Goal: Communication & Community: Answer question/provide support

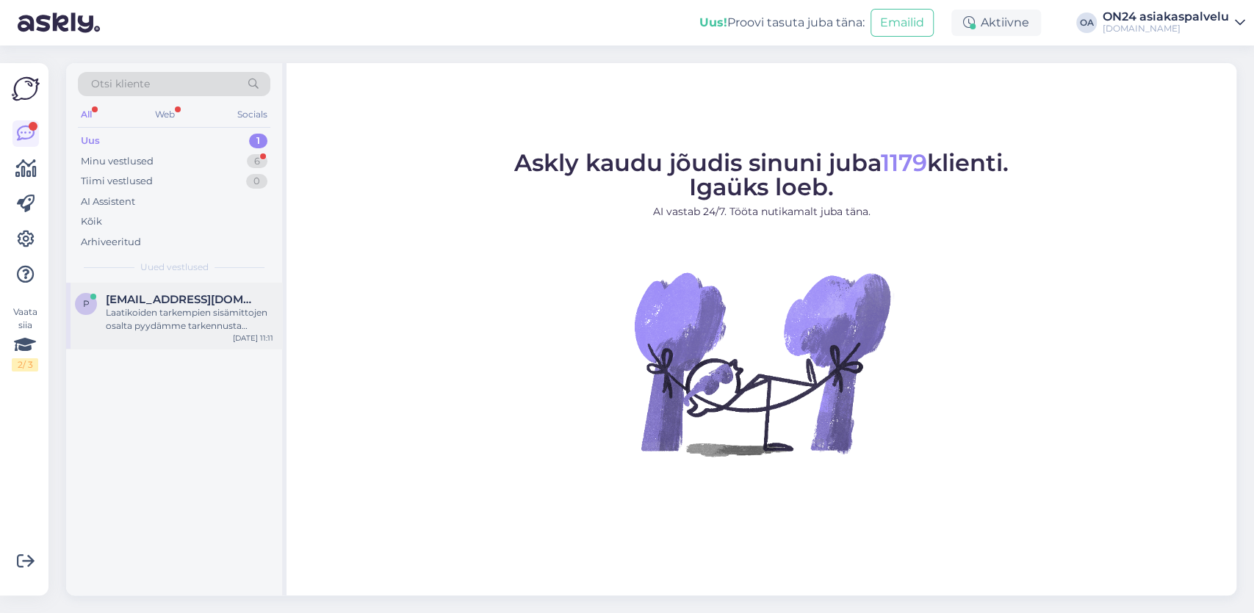
click at [165, 315] on div "Laatikoiden tarkempien sisämittojen osalta pyydämme tarkennusta valmistajalta. …" at bounding box center [189, 319] width 167 height 26
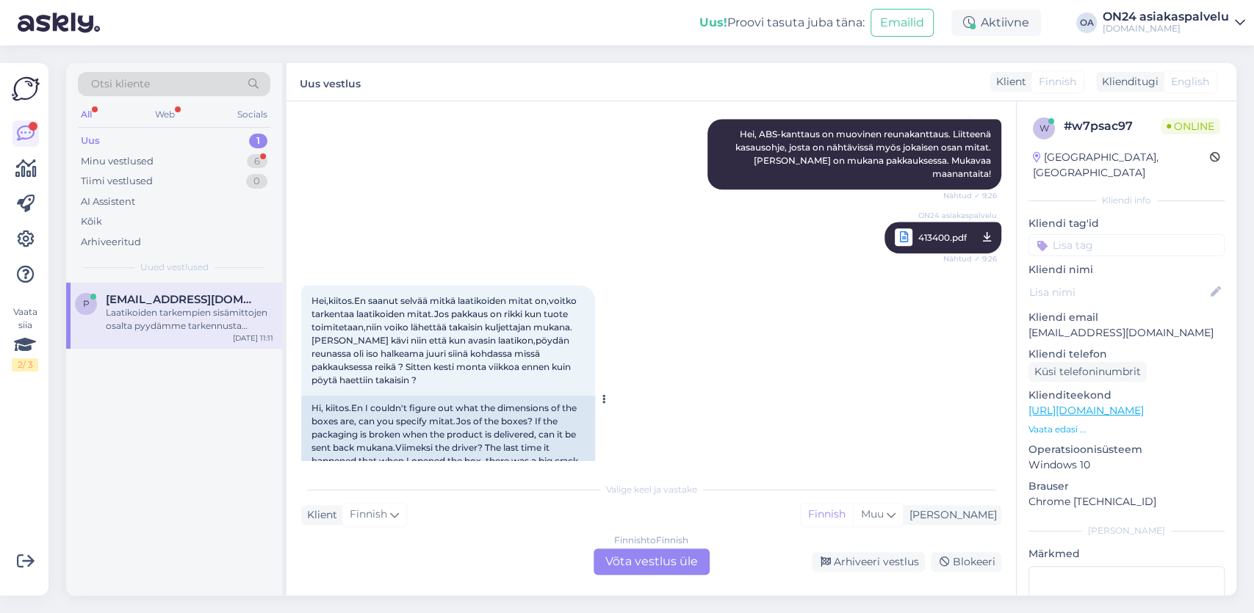
scroll to position [4617, 0]
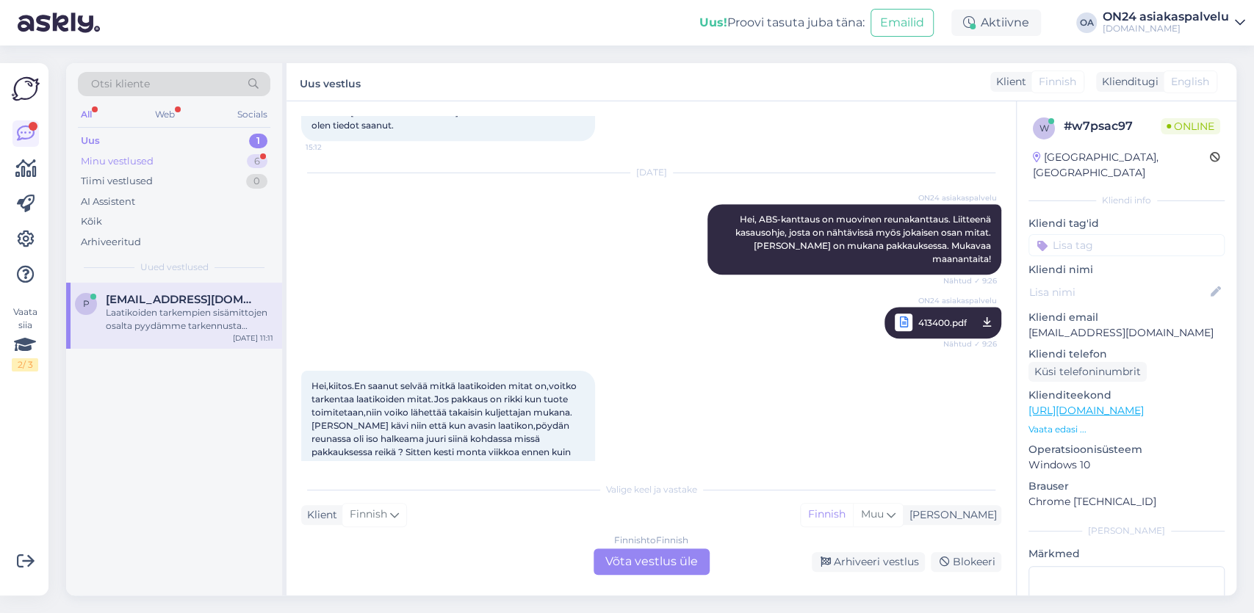
click at [169, 161] on div "Minu vestlused 6" at bounding box center [174, 161] width 192 height 21
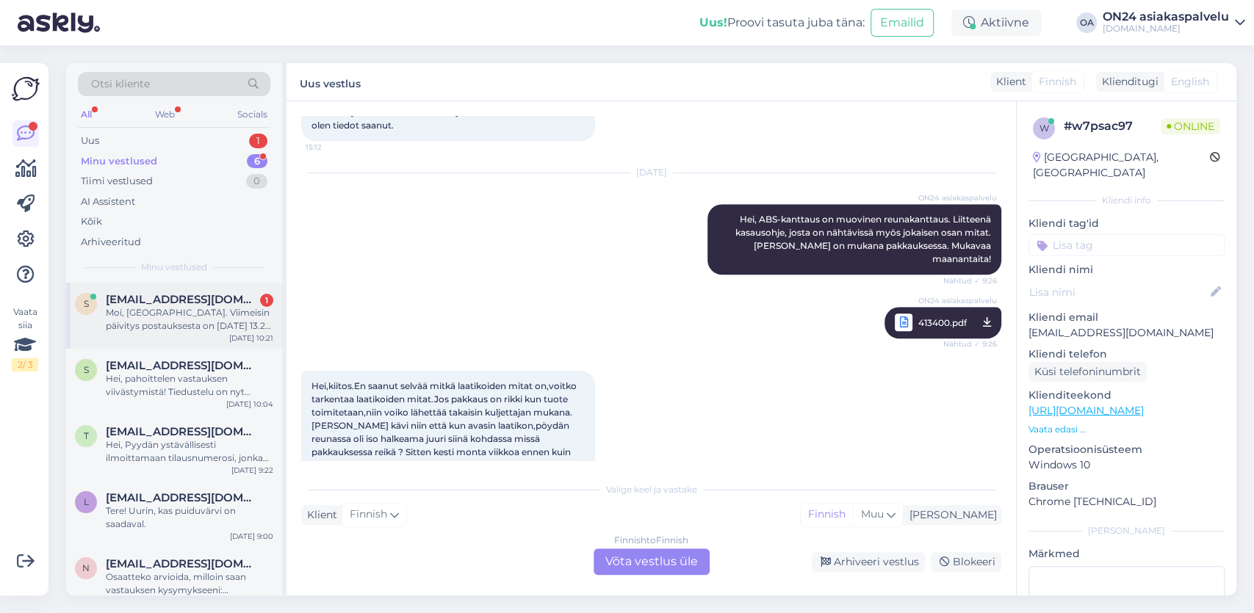
click at [161, 314] on div "Moi, [GEOGRAPHIC_DATA]. Viimeisin päivitys postauksesta on [DATE] 13.21 • VANTA…" at bounding box center [189, 319] width 167 height 26
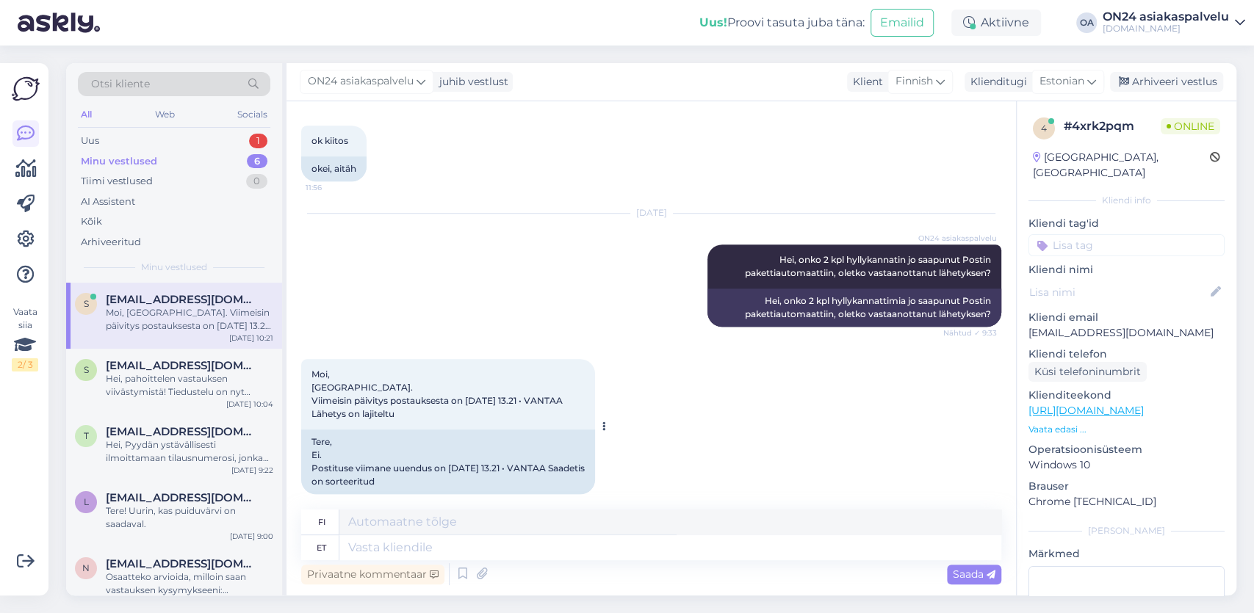
scroll to position [635, 0]
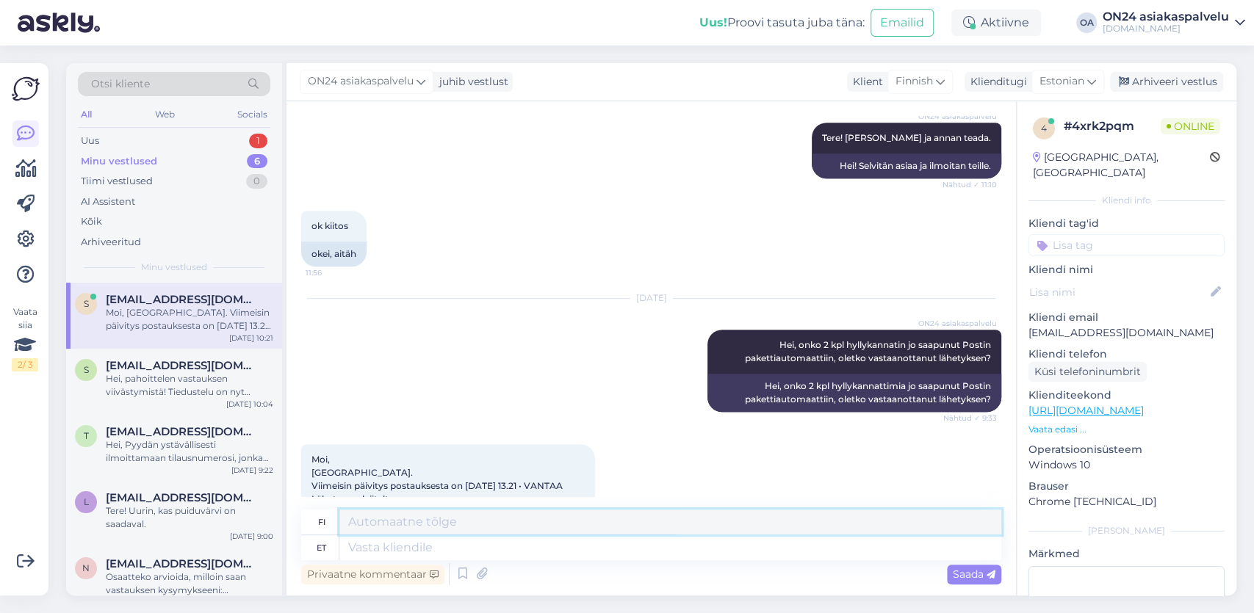
click at [378, 515] on textarea at bounding box center [670, 522] width 662 height 25
type textarea "S"
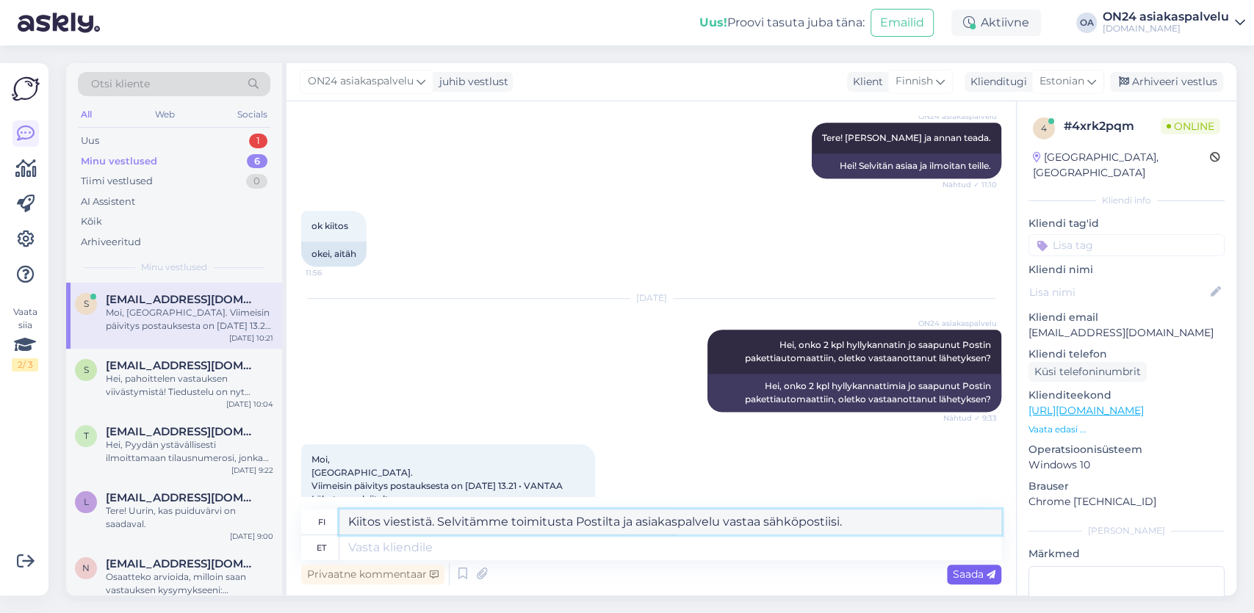
type textarea "Kiitos viestistä. Selvitämme toimitusta Postilta ja asiakaspalvelu vastaa sähkö…"
click at [970, 573] on span "Saada" at bounding box center [974, 574] width 43 height 13
click at [146, 309] on div "Moi, [GEOGRAPHIC_DATA]. Viimeisin päivitys postauksesta on [DATE] 13.21 • VANTA…" at bounding box center [189, 319] width 167 height 26
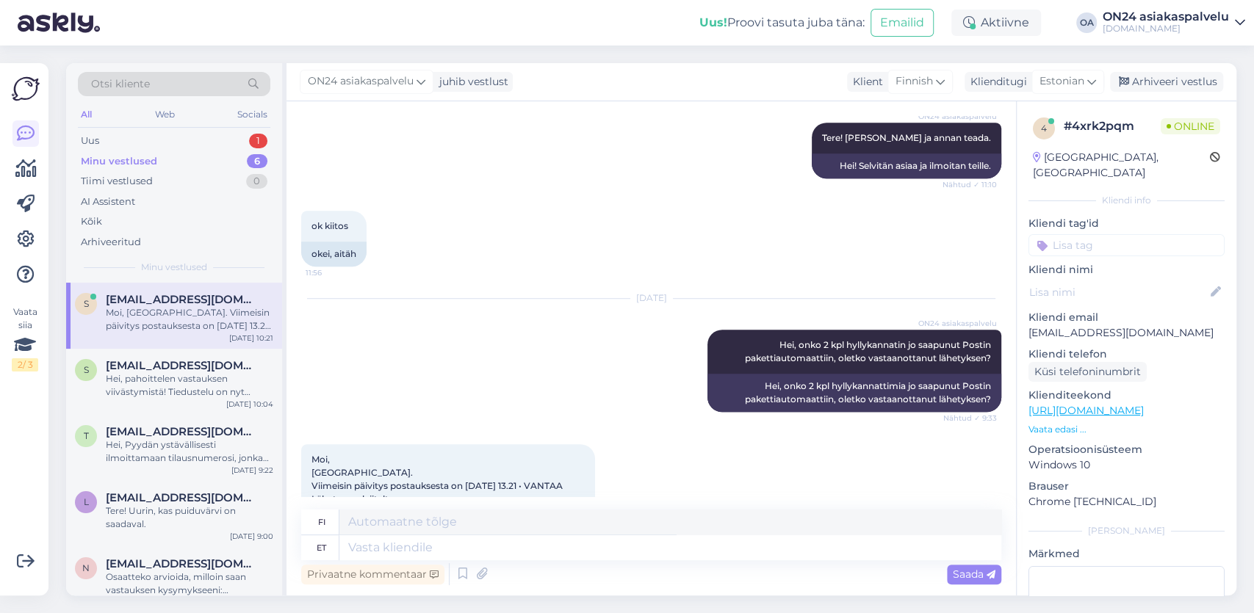
scroll to position [0, 0]
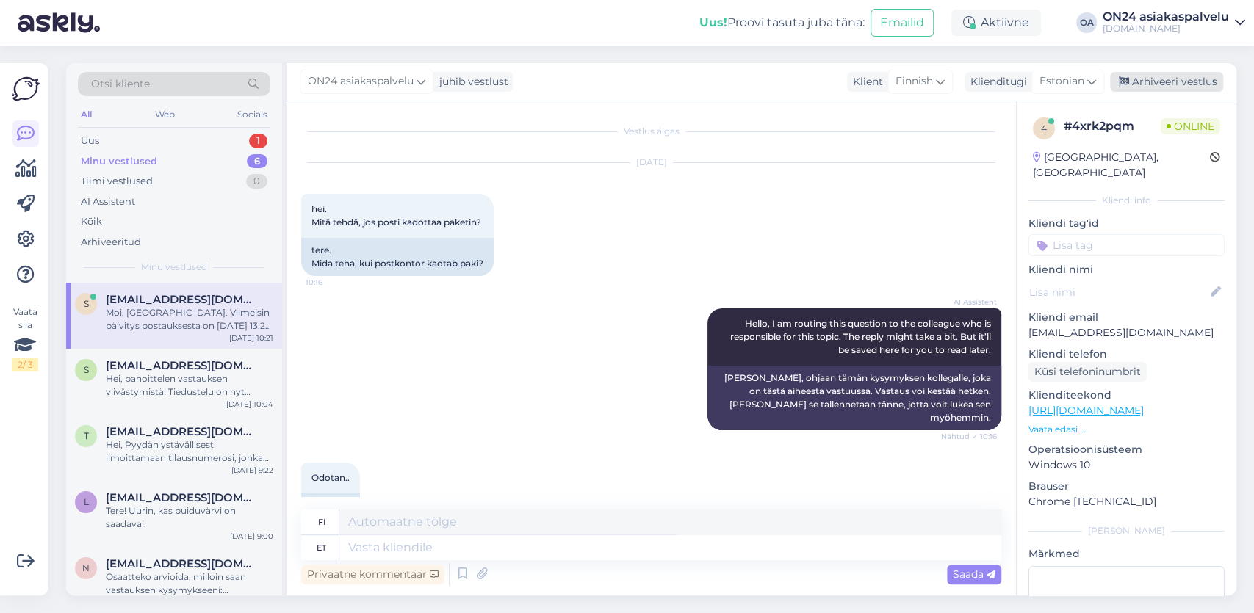
click at [1180, 80] on div "Arhiveeri vestlus" at bounding box center [1166, 82] width 113 height 20
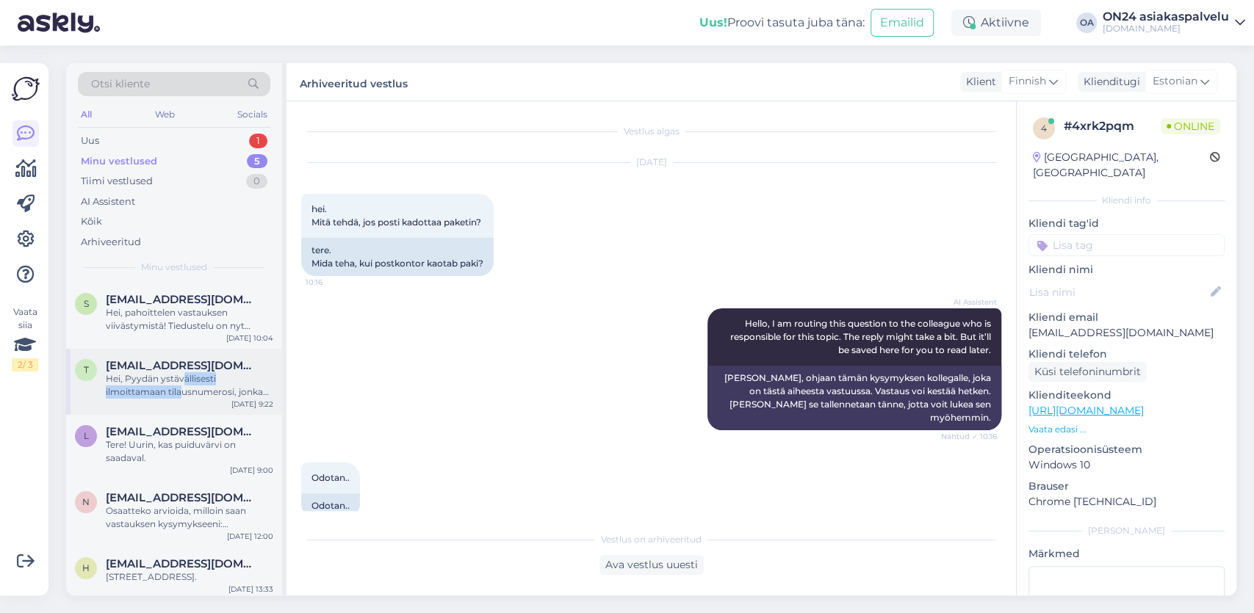
click at [184, 386] on div "Hei, Pyydän ystävällisesti ilmoittamaan tilausnumerosi, jonka jälkeen lähetämme…" at bounding box center [189, 385] width 167 height 26
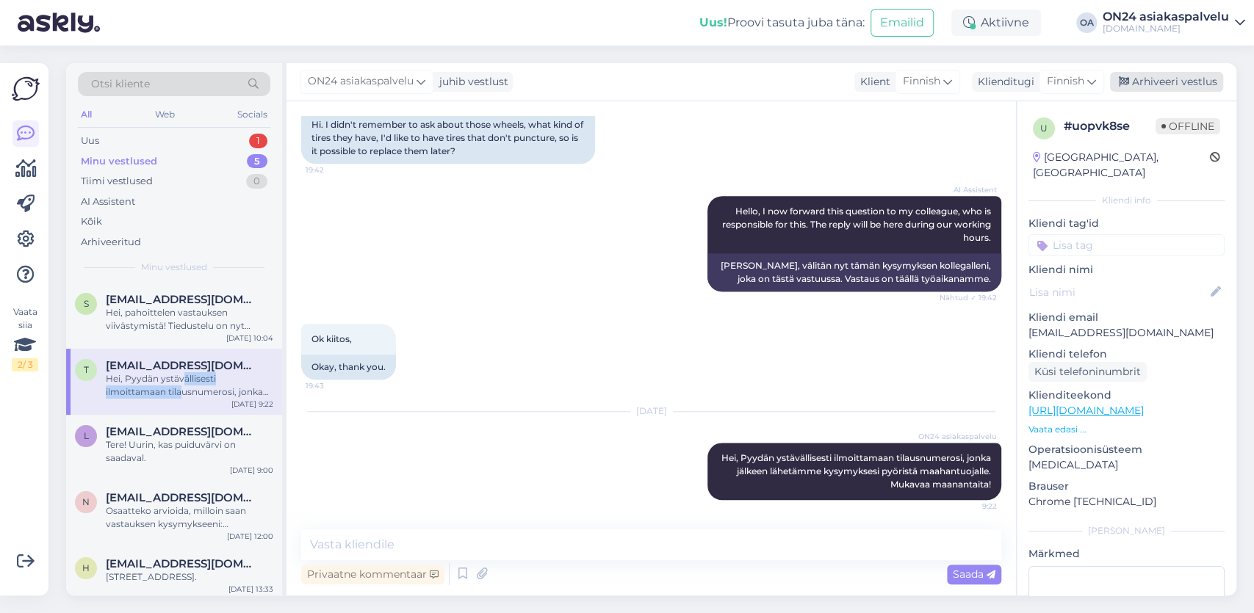
click at [1178, 83] on div "Arhiveeri vestlus" at bounding box center [1166, 82] width 113 height 20
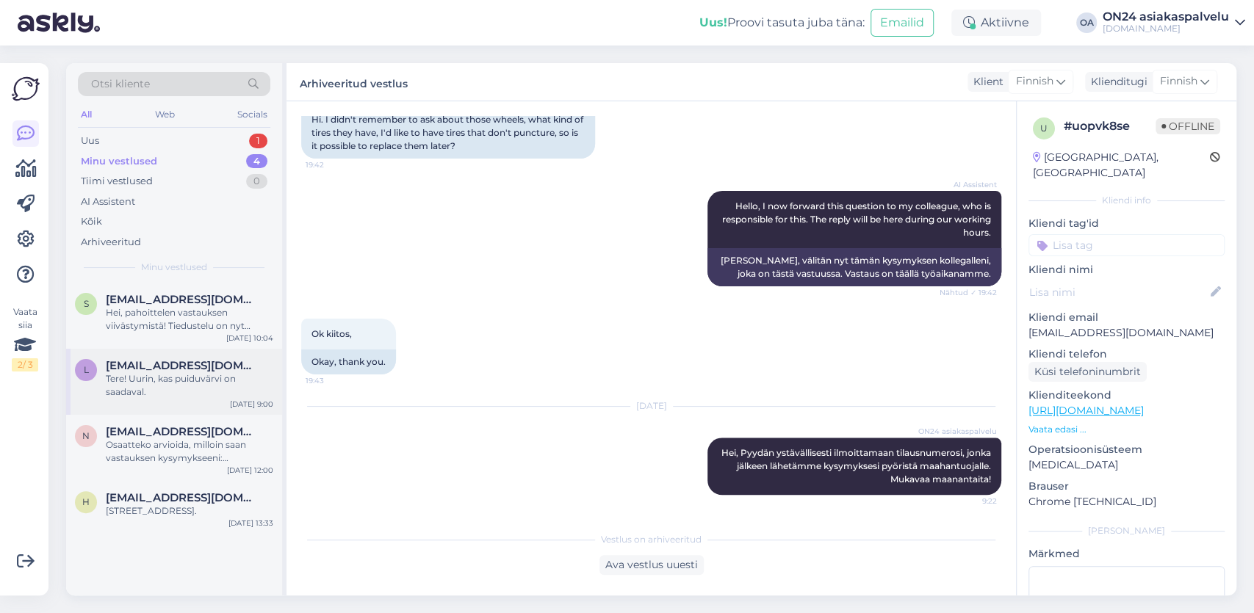
click at [162, 389] on div "Tere! Uurin, kas puiduvärvi on saadaval." at bounding box center [189, 385] width 167 height 26
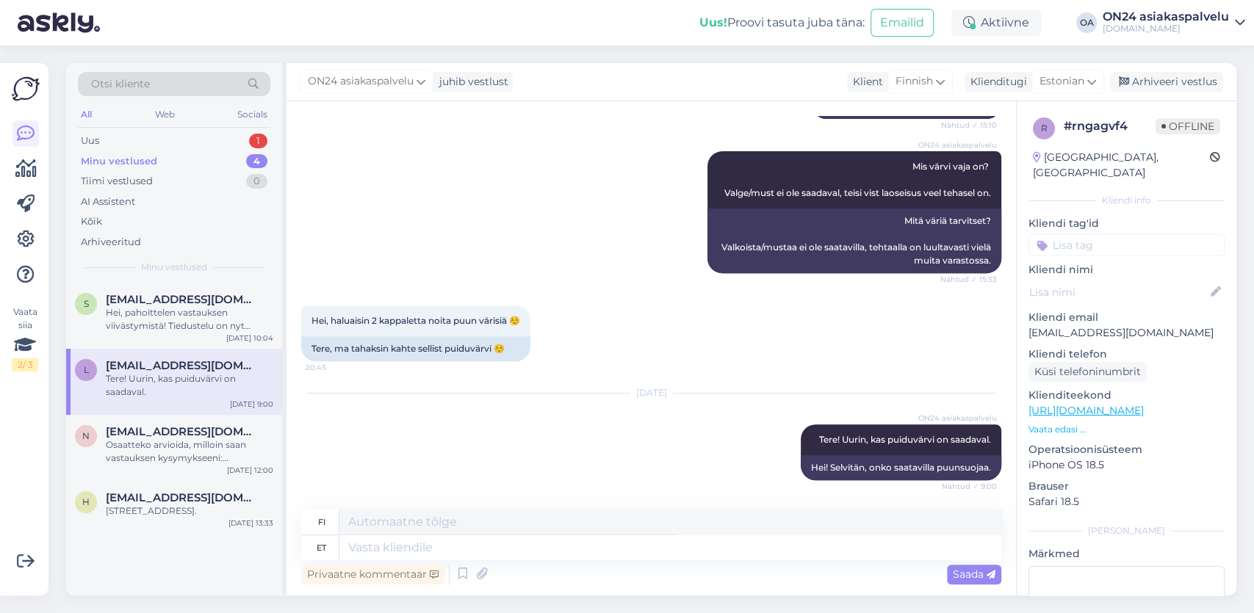
scroll to position [372, 0]
click at [140, 452] on div "Osaatteko arvioida, milloin saan vastauksen kysymykseeni: [PERSON_NAME] pohja s…" at bounding box center [189, 452] width 167 height 26
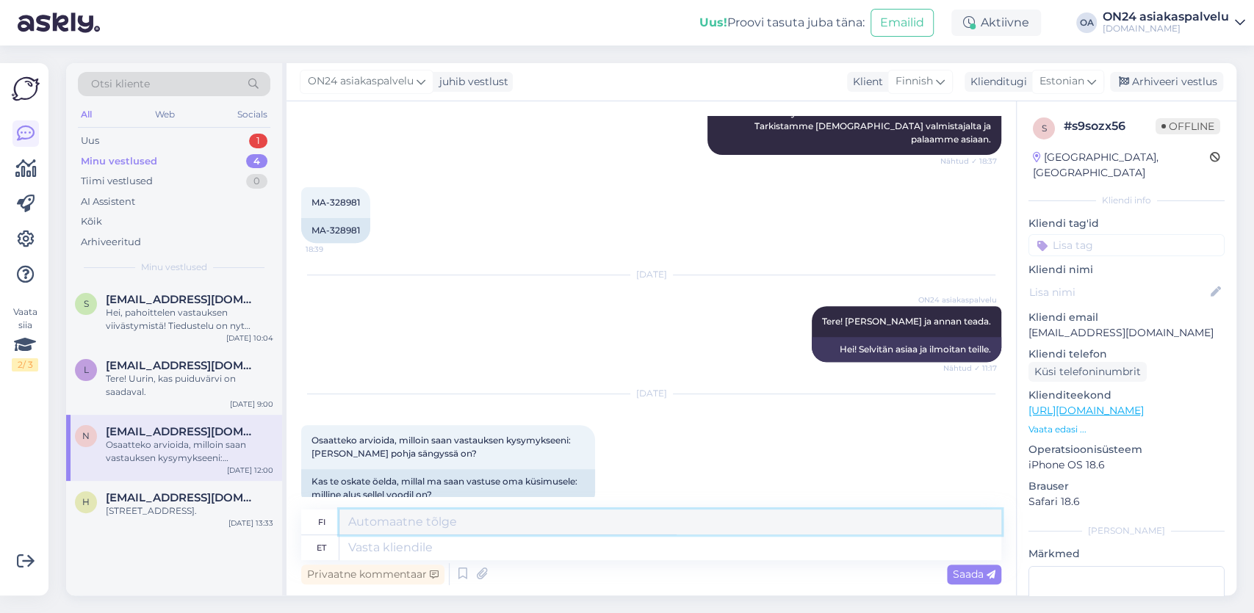
click at [359, 521] on textarea at bounding box center [670, 522] width 662 height 25
paste textarea "[URL][DOMAIN_NAME]"
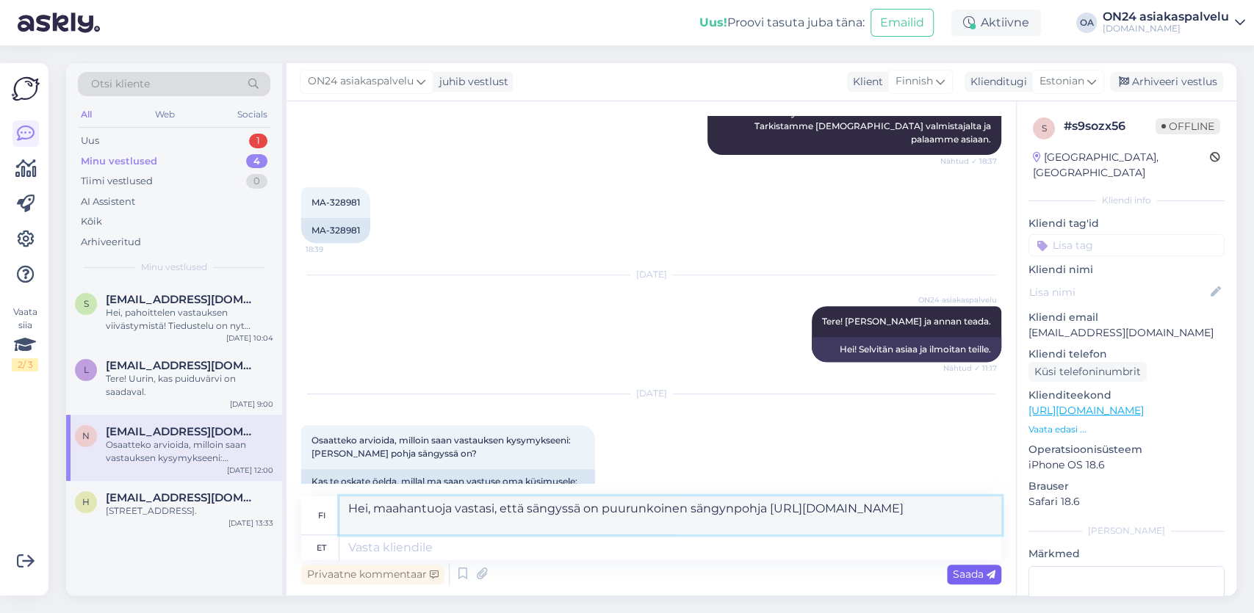
type textarea "Hei, maahantuoja vastasi, että sängyssä on puurunkoinen sängynpohja [URL][DOMAI…"
click at [960, 570] on span "Saada" at bounding box center [974, 574] width 43 height 13
click at [956, 570] on span "Saada" at bounding box center [974, 574] width 43 height 13
drag, startPoint x: 591, startPoint y: 530, endPoint x: 267, endPoint y: 480, distance: 328.5
click at [339, 497] on textarea "Hei, maahantuoja vastasi, että sängyssä on puurunkoinen sängynpohja [URL][DOMAI…" at bounding box center [670, 516] width 662 height 38
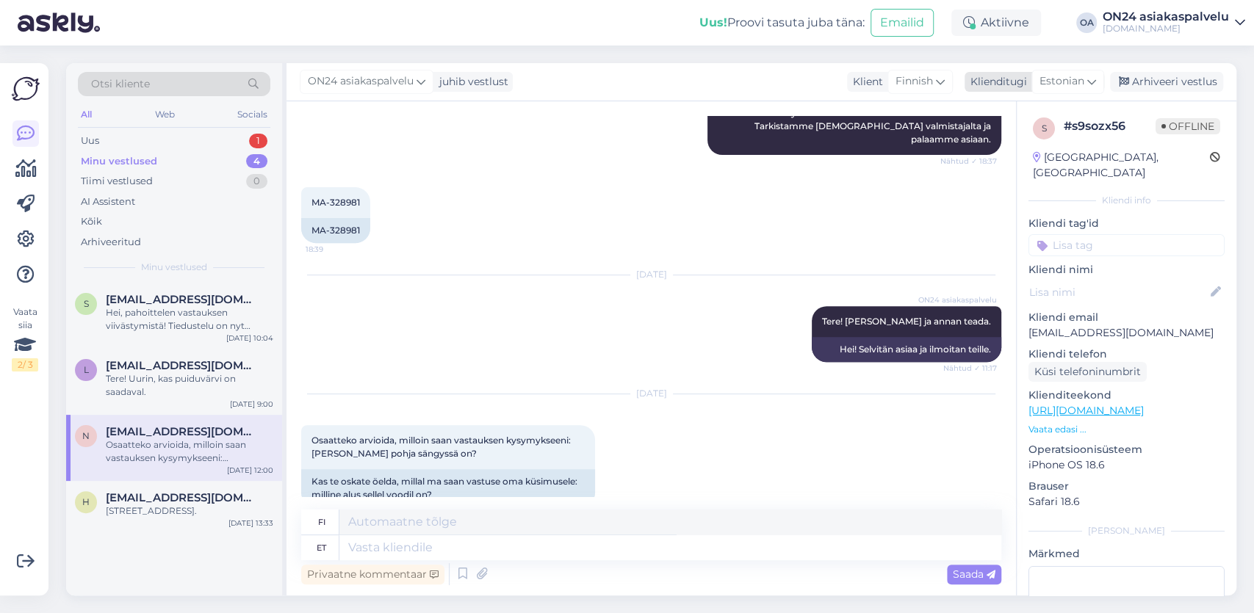
click at [1088, 76] on div "Estonian" at bounding box center [1067, 82] width 73 height 24
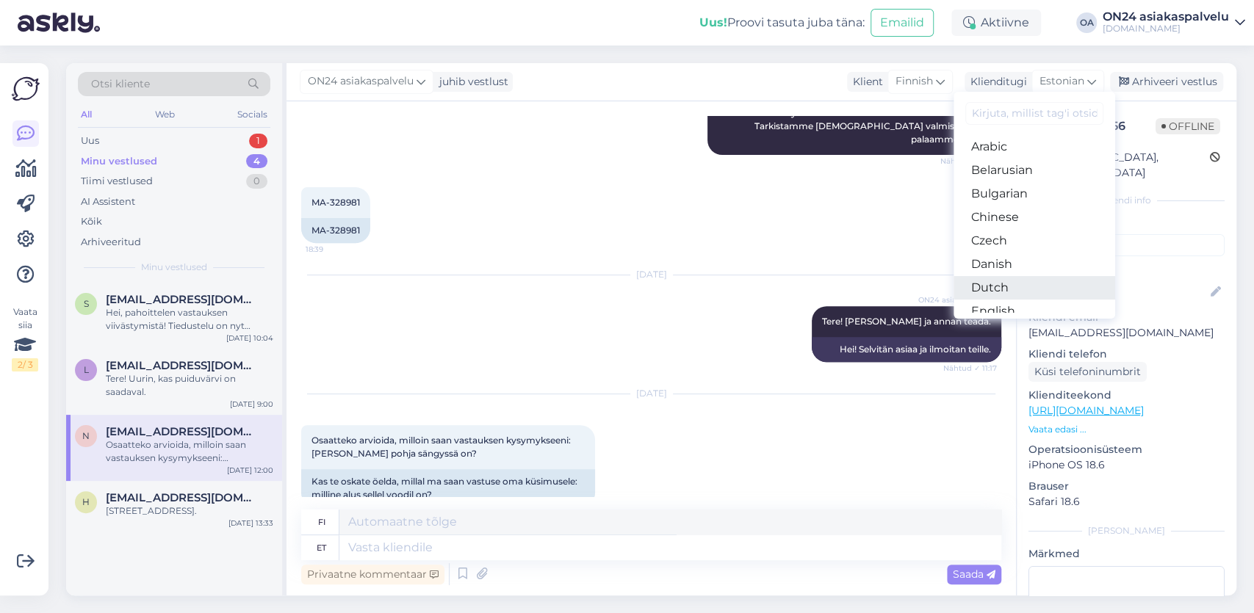
scroll to position [85, 0]
click at [1009, 269] on link "Finnish" at bounding box center [1035, 274] width 162 height 24
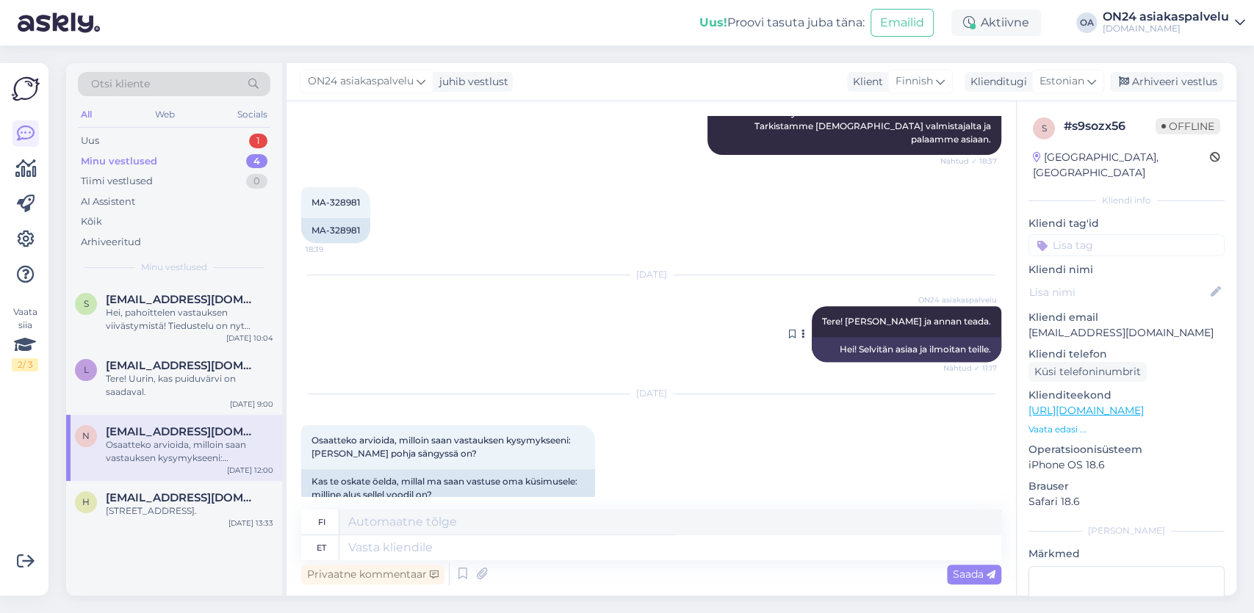
scroll to position [350, 0]
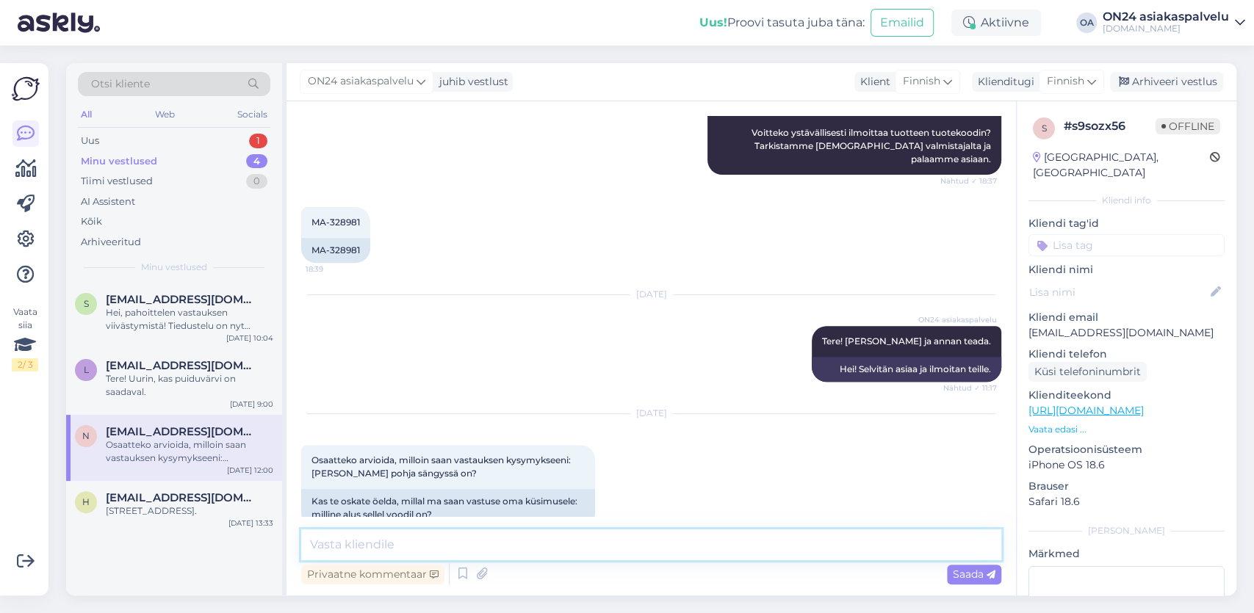
click at [352, 548] on textarea at bounding box center [651, 545] width 700 height 31
paste textarea "Hei, maahantuoja vastasi, että sängyssä on puurunkoinen sängynpohja [URL][DOMAI…"
type textarea "Hei, maahantuoja vastasi, että sängyssä on puurunkoinen sängynpohja [URL][DOMAI…"
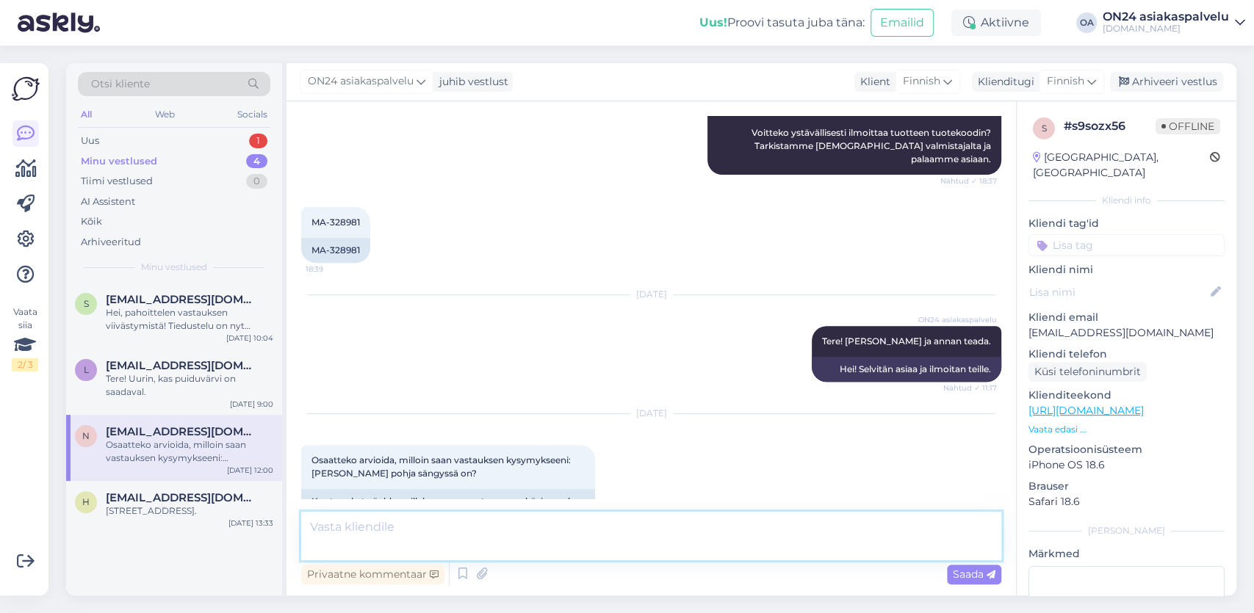
scroll to position [470, 0]
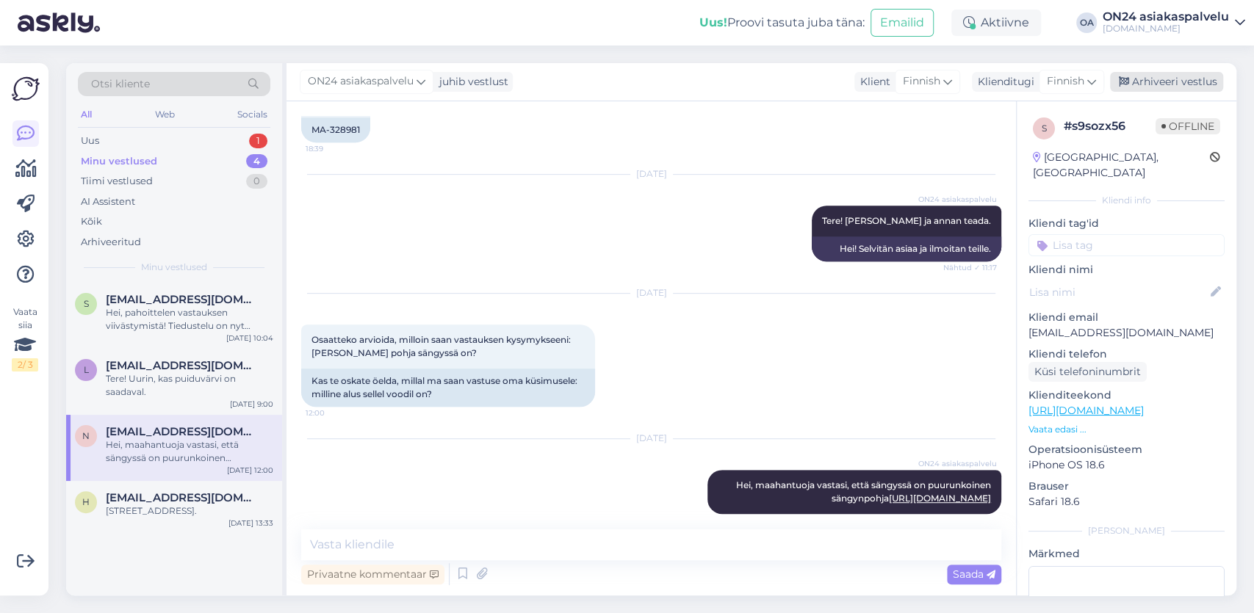
click at [1178, 79] on div "Arhiveeri vestlus" at bounding box center [1166, 82] width 113 height 20
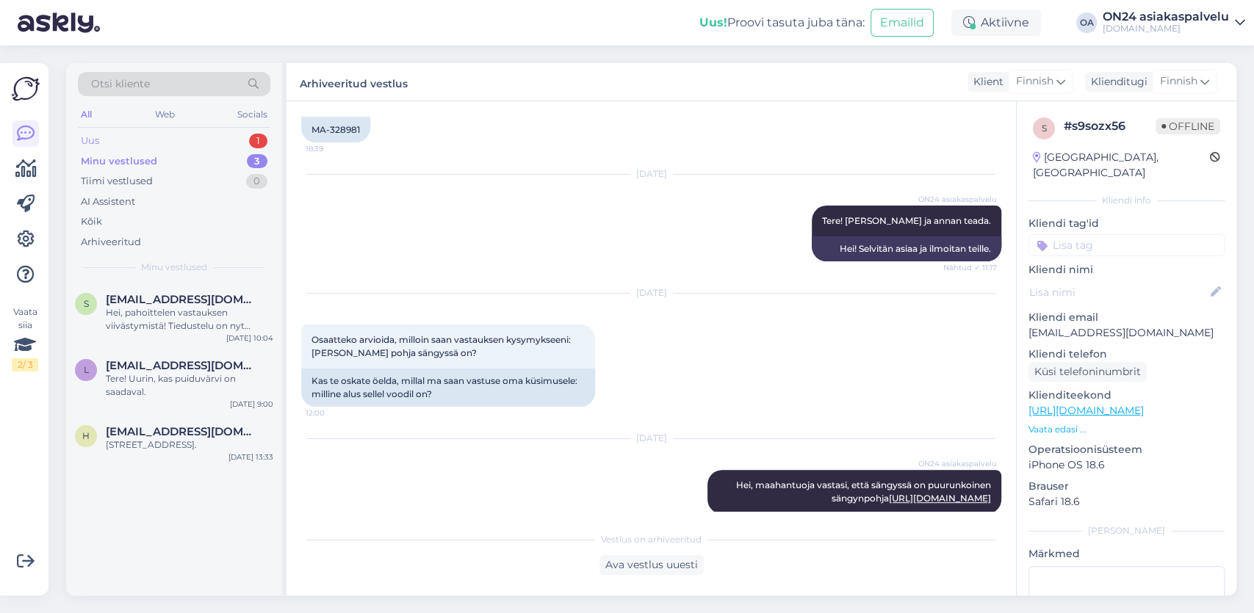
click at [106, 140] on div "Uus 1" at bounding box center [174, 141] width 192 height 21
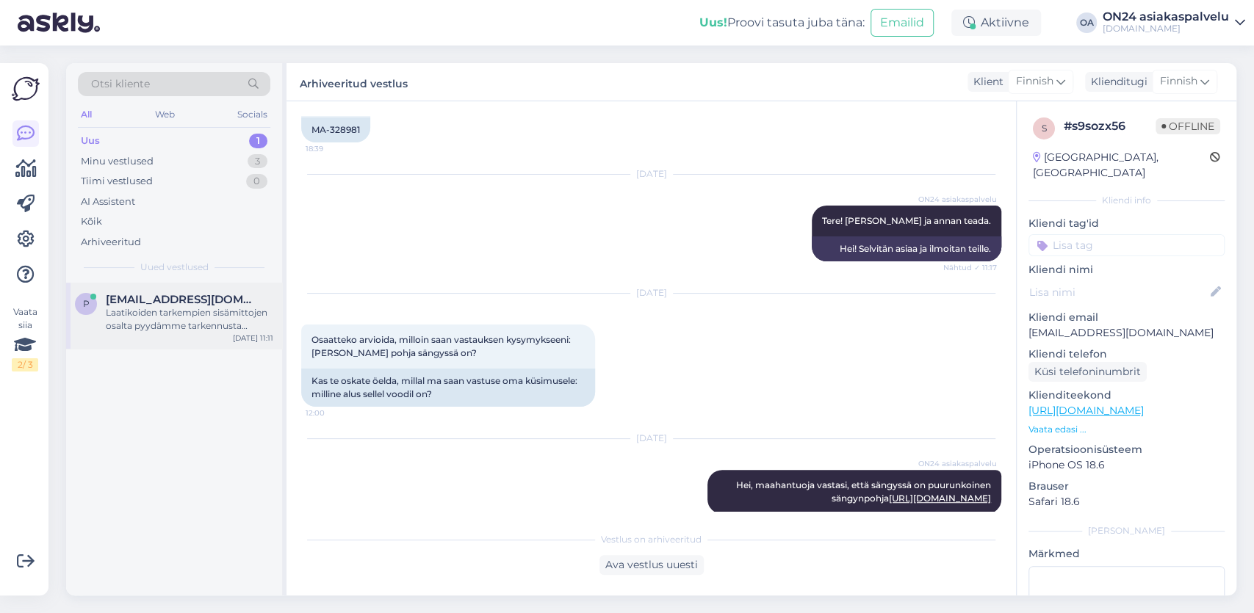
click at [232, 314] on div "Laatikoiden tarkempien sisämittojen osalta pyydämme tarkennusta valmistajalta. …" at bounding box center [189, 319] width 167 height 26
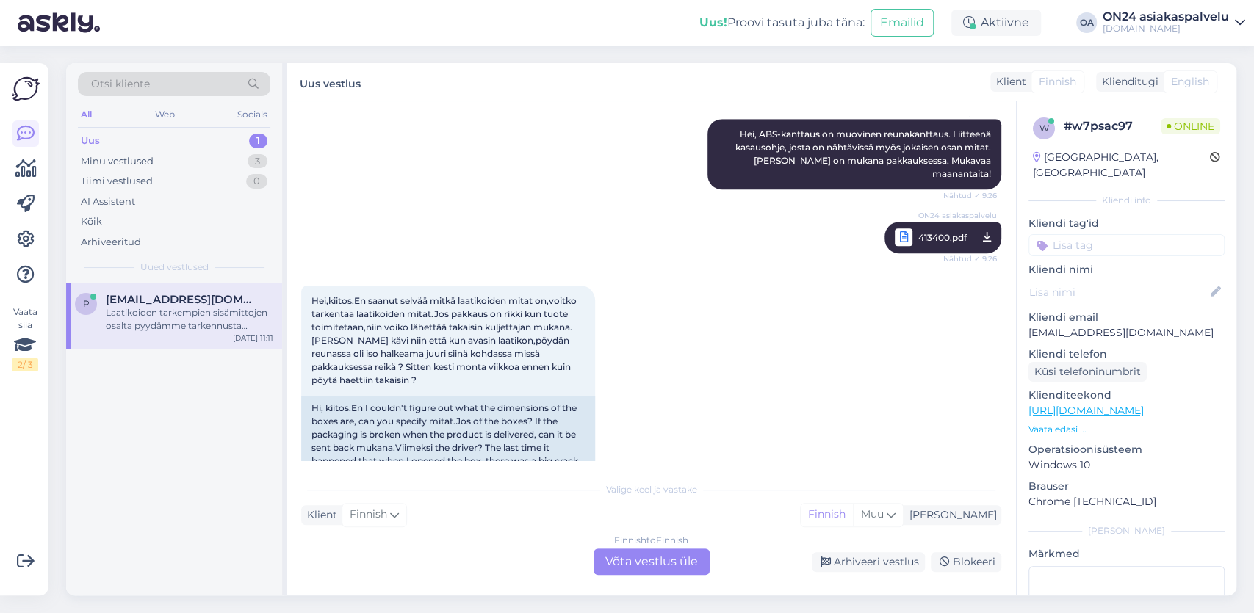
scroll to position [4617, 0]
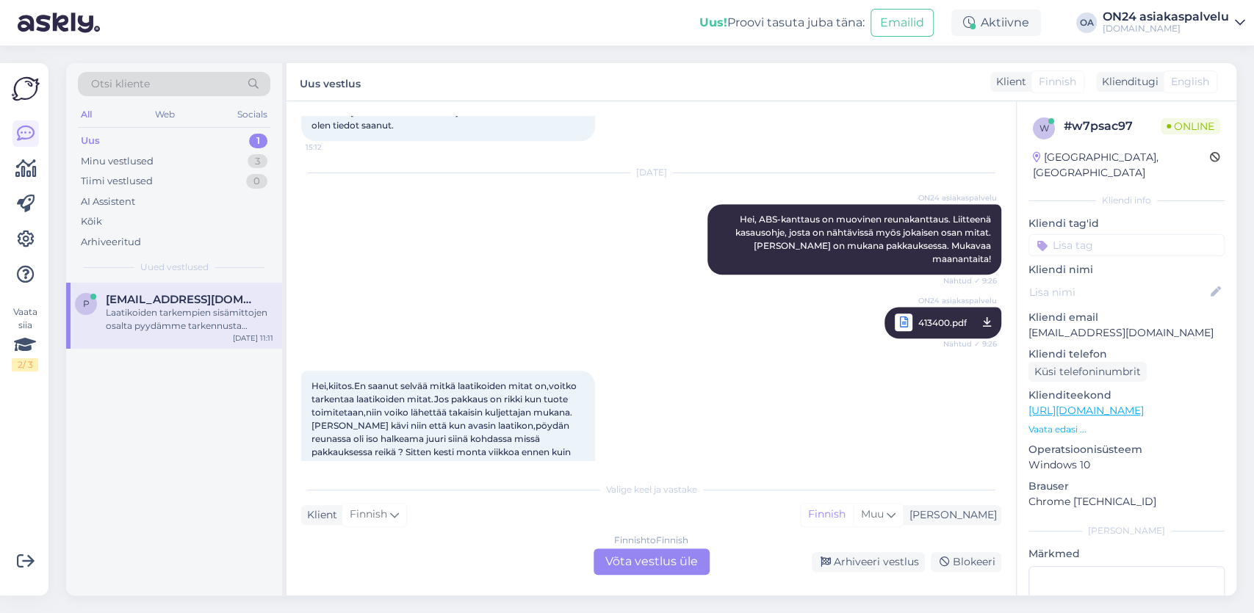
click at [632, 562] on div "Finnish to Finnish Võta vestlus üle" at bounding box center [652, 562] width 116 height 26
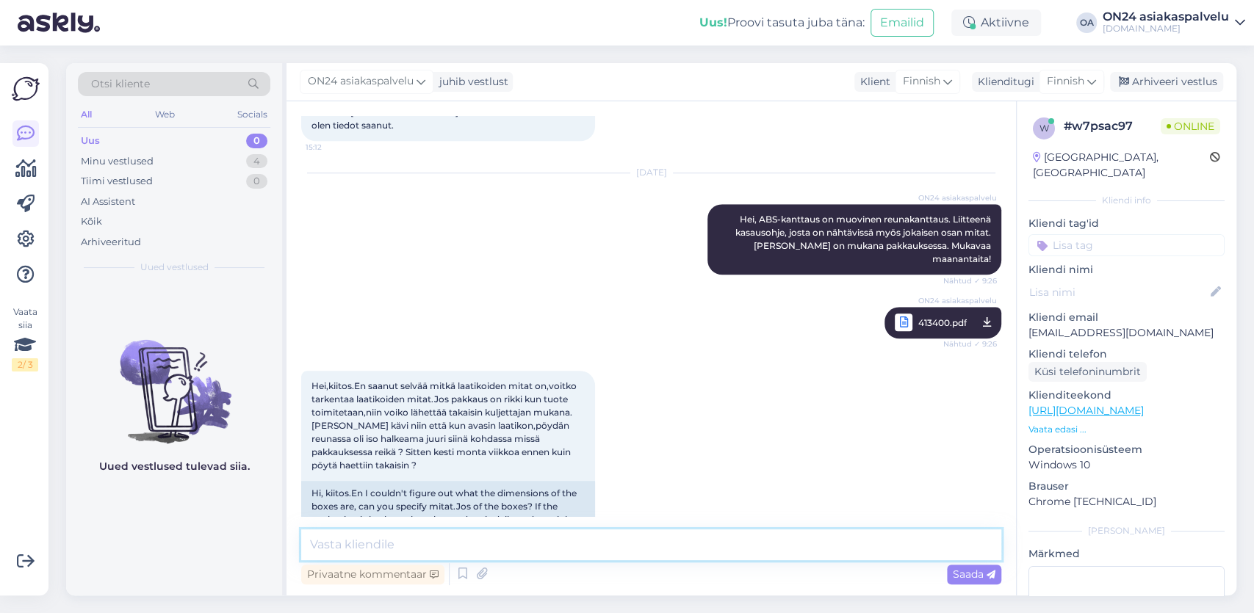
click at [342, 544] on textarea at bounding box center [651, 545] width 700 height 31
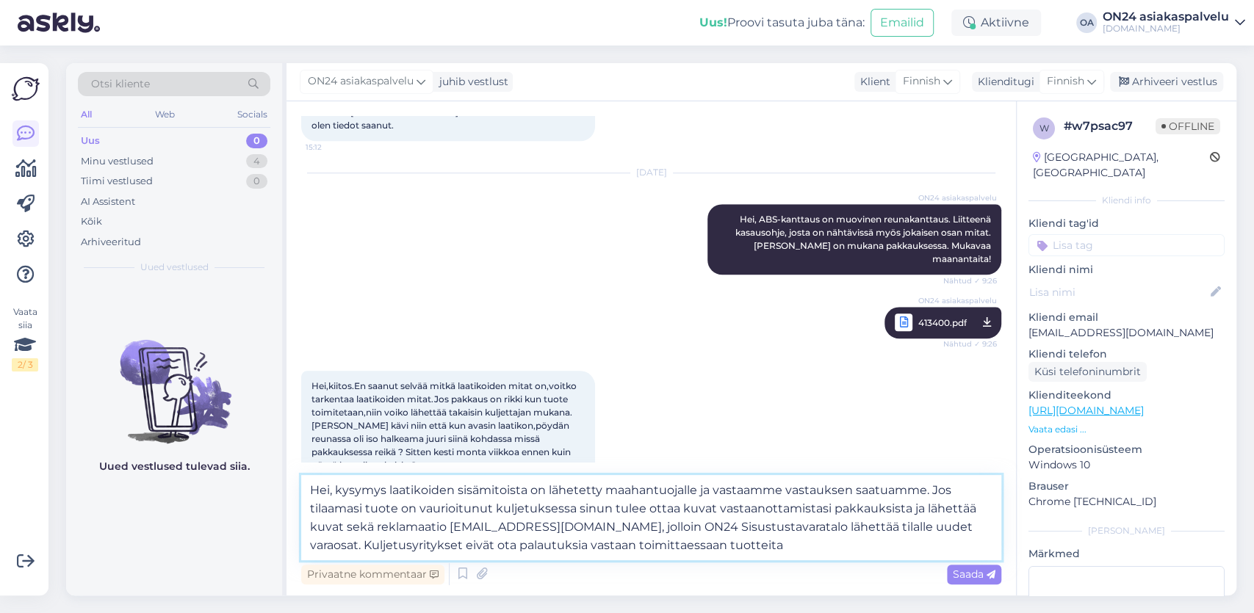
type textarea "Hei, kysymys laatikoiden sisämitoista on lähetetty maahantuojalle ja vastaamme …"
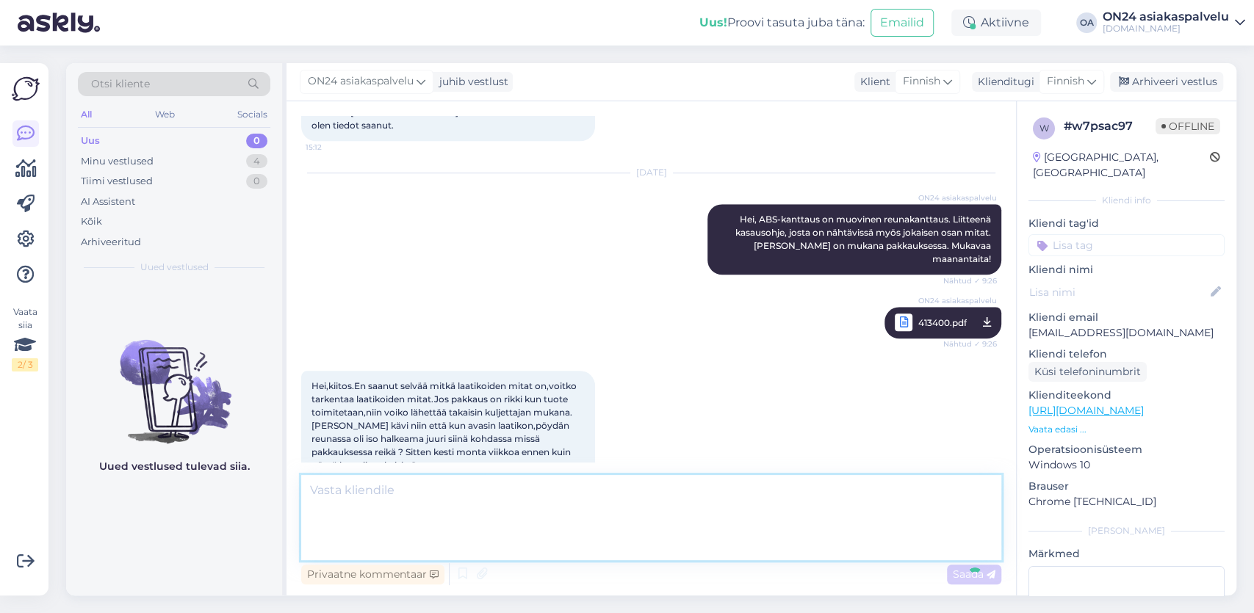
scroll to position [4973, 0]
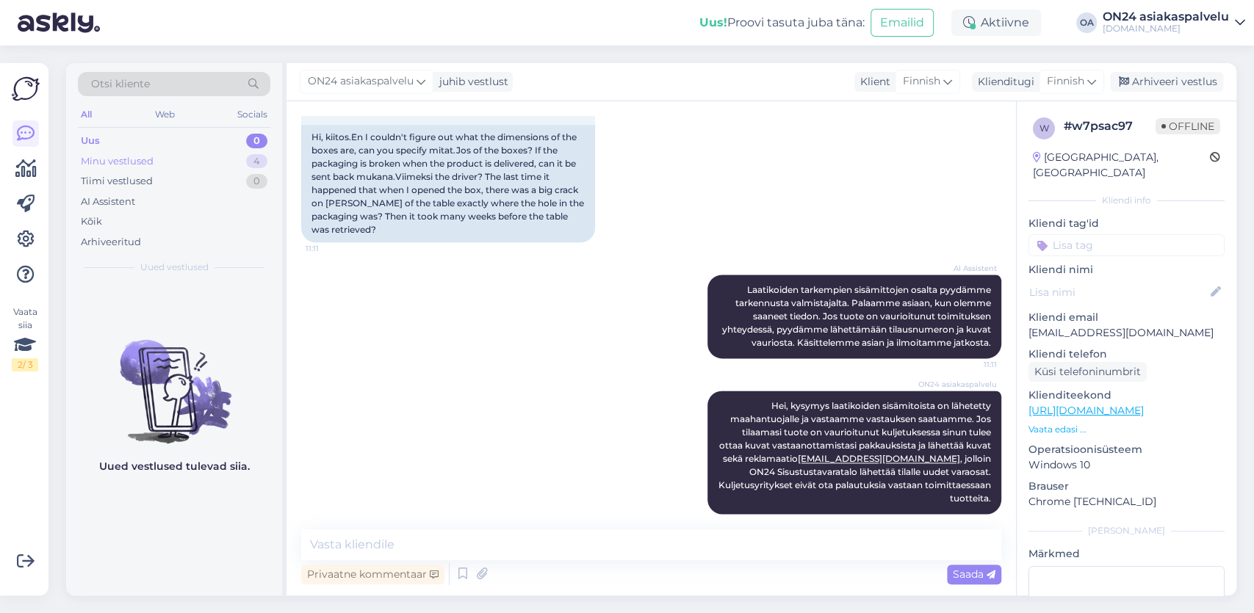
click at [159, 162] on div "Minu vestlused 4" at bounding box center [174, 161] width 192 height 21
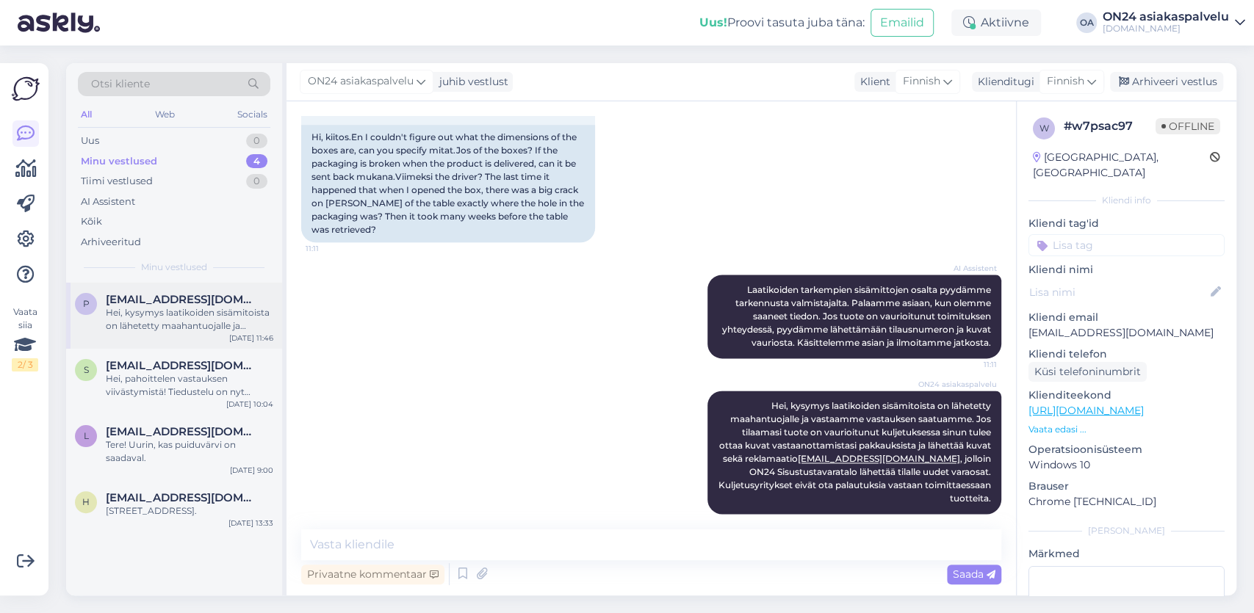
click at [177, 312] on div "Hei, kysymys laatikoiden sisämitoista on lähetetty maahantuojalle ja vastaamme …" at bounding box center [189, 319] width 167 height 26
click at [156, 380] on div "Hei, pahoittelen vastauksen viivästymistä! Tiedustelu on nyt lähetetty eteenpäi…" at bounding box center [189, 385] width 167 height 26
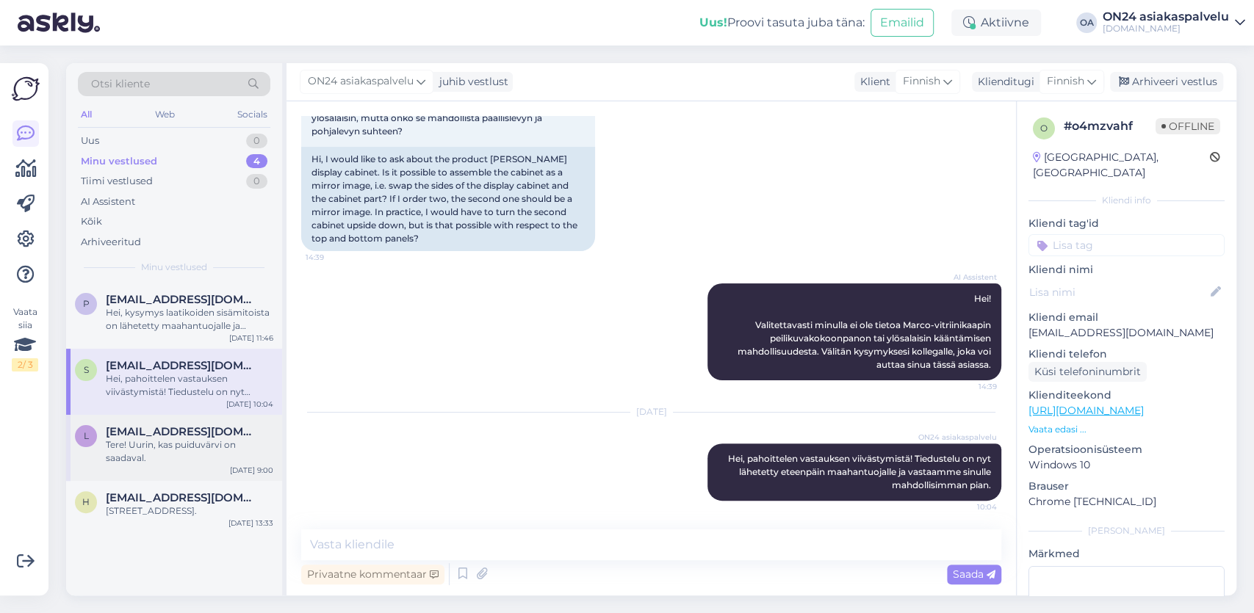
click at [175, 446] on div "Tere! Uurin, kas puiduvärvi on saadaval." at bounding box center [189, 452] width 167 height 26
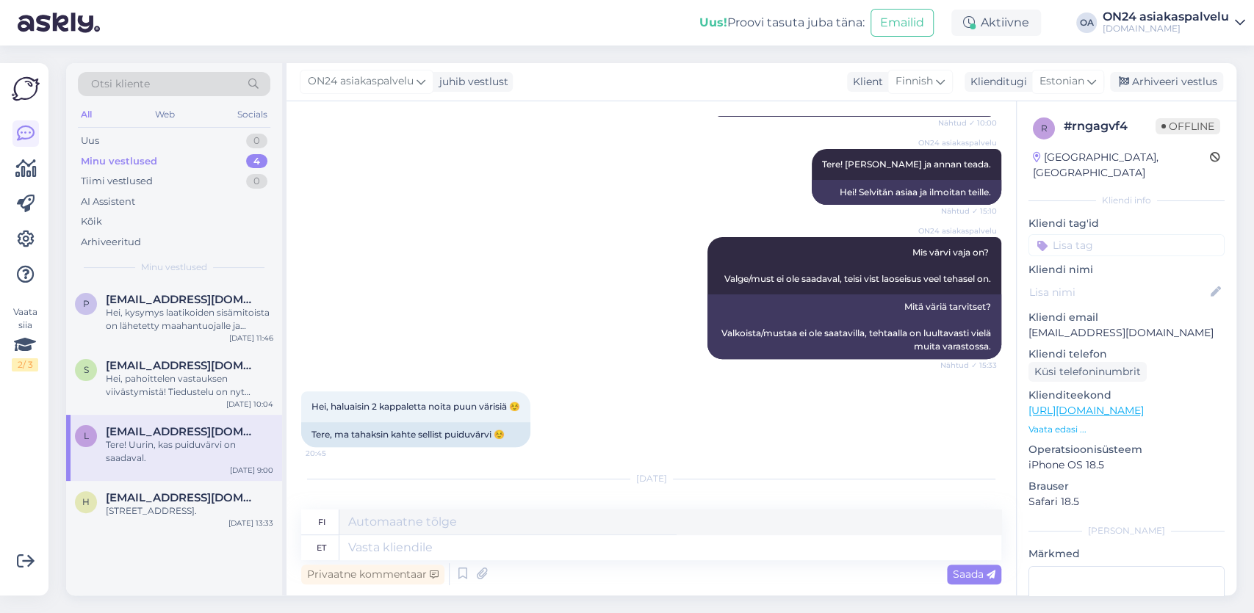
scroll to position [372, 0]
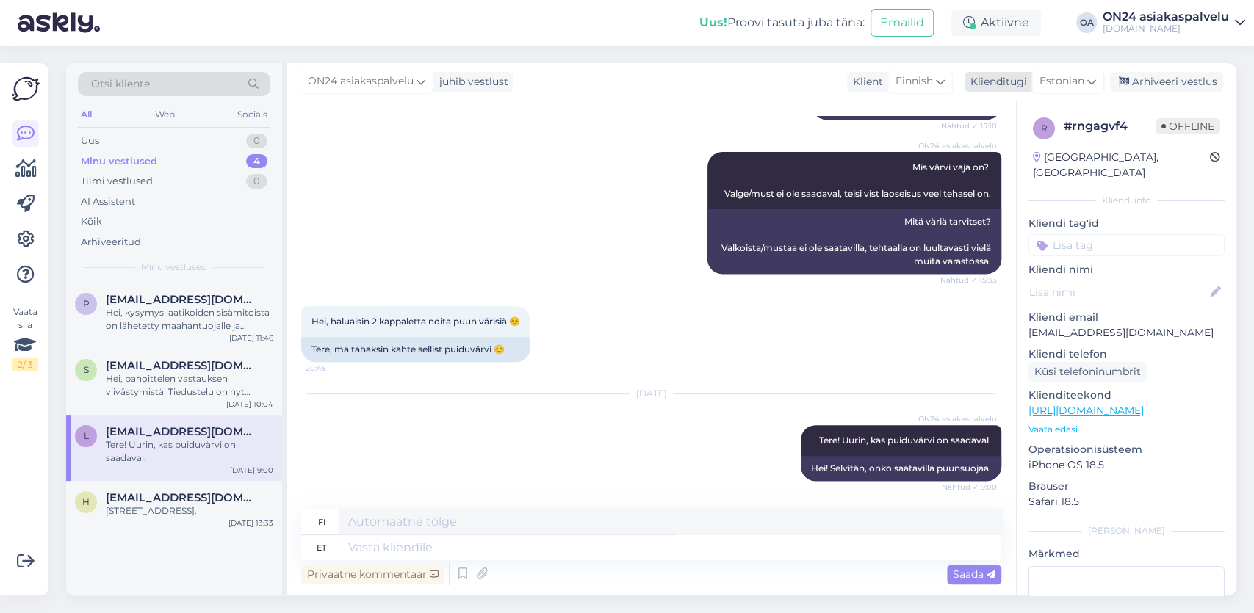
click at [1092, 86] on icon at bounding box center [1091, 81] width 9 height 16
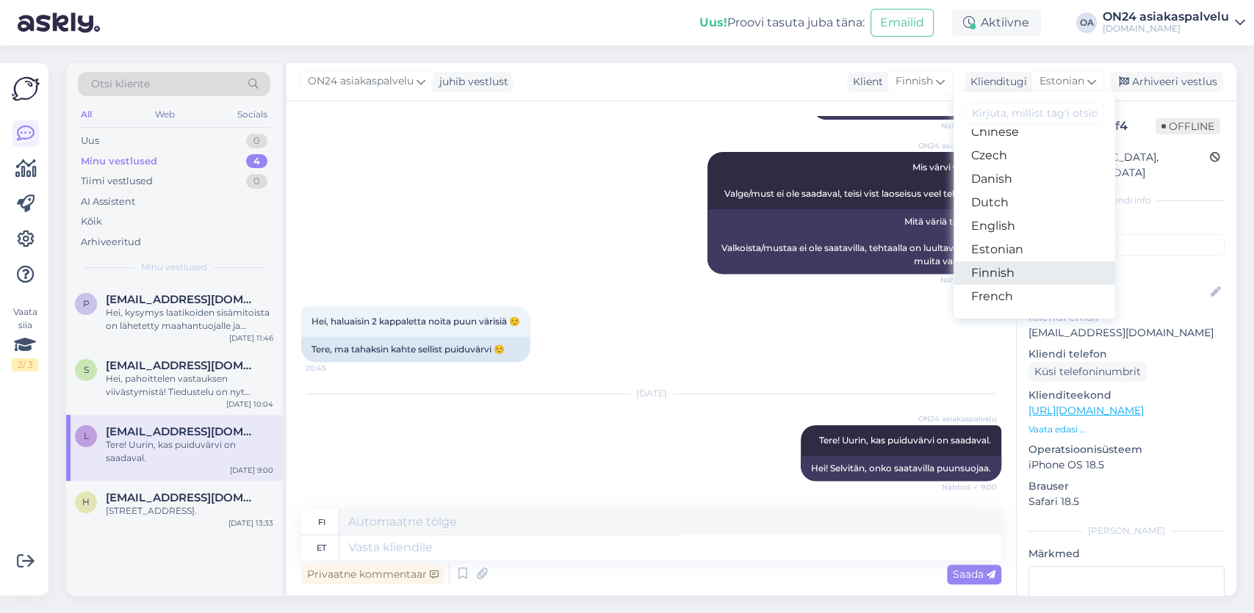
click at [1000, 277] on link "Finnish" at bounding box center [1035, 274] width 162 height 24
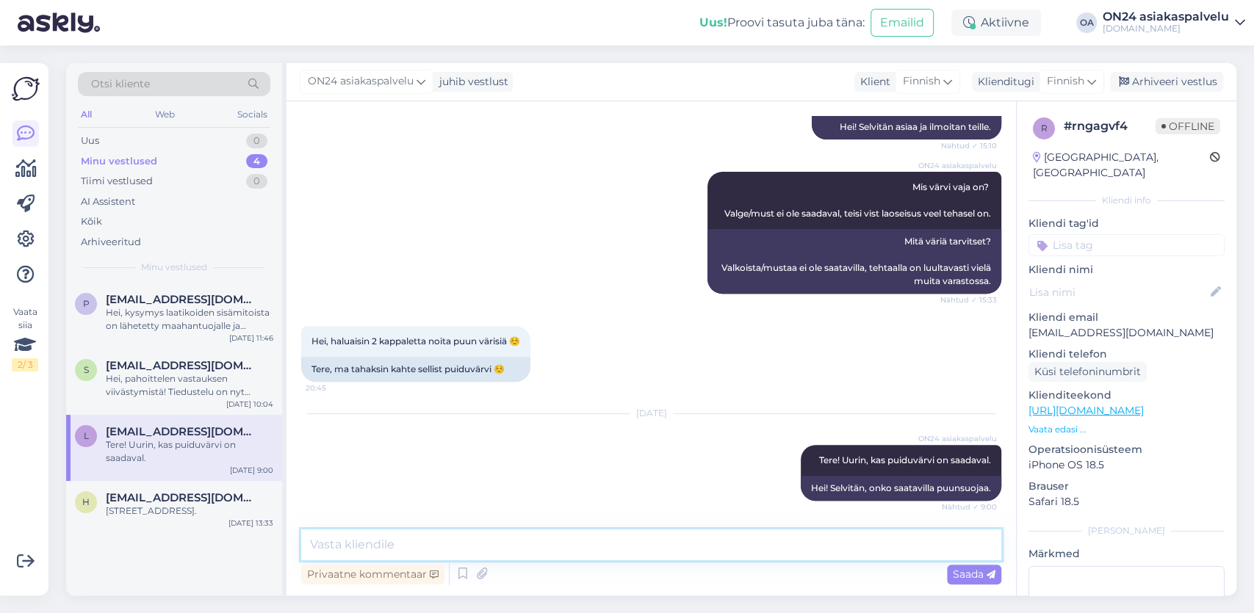
click at [356, 538] on textarea at bounding box center [651, 545] width 700 height 31
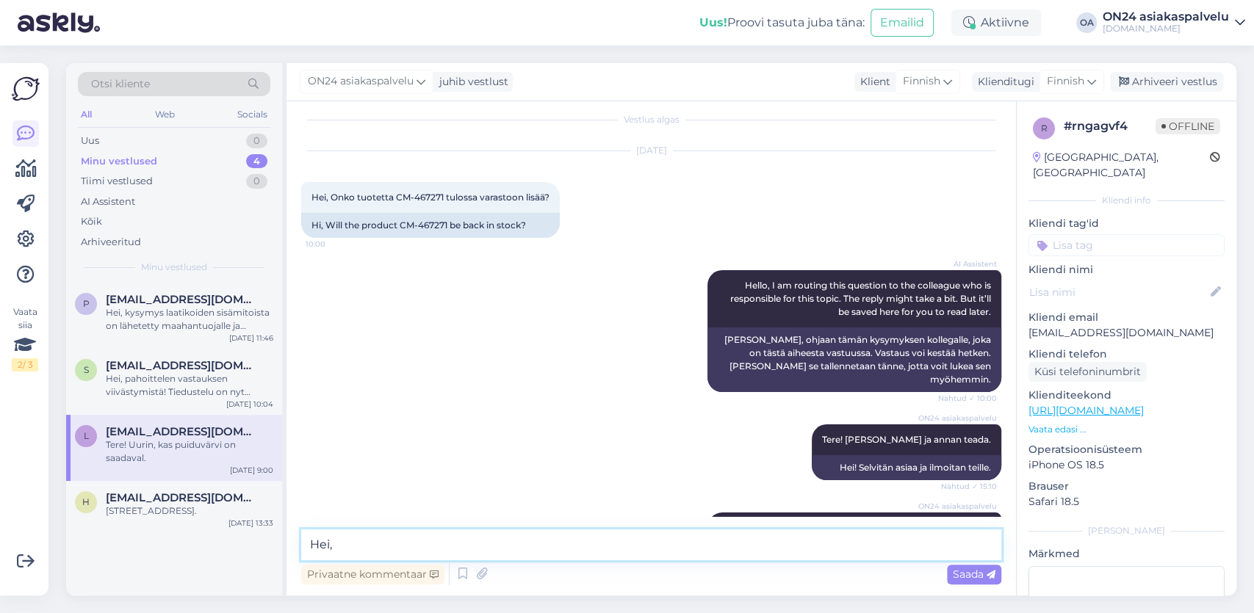
scroll to position [0, 0]
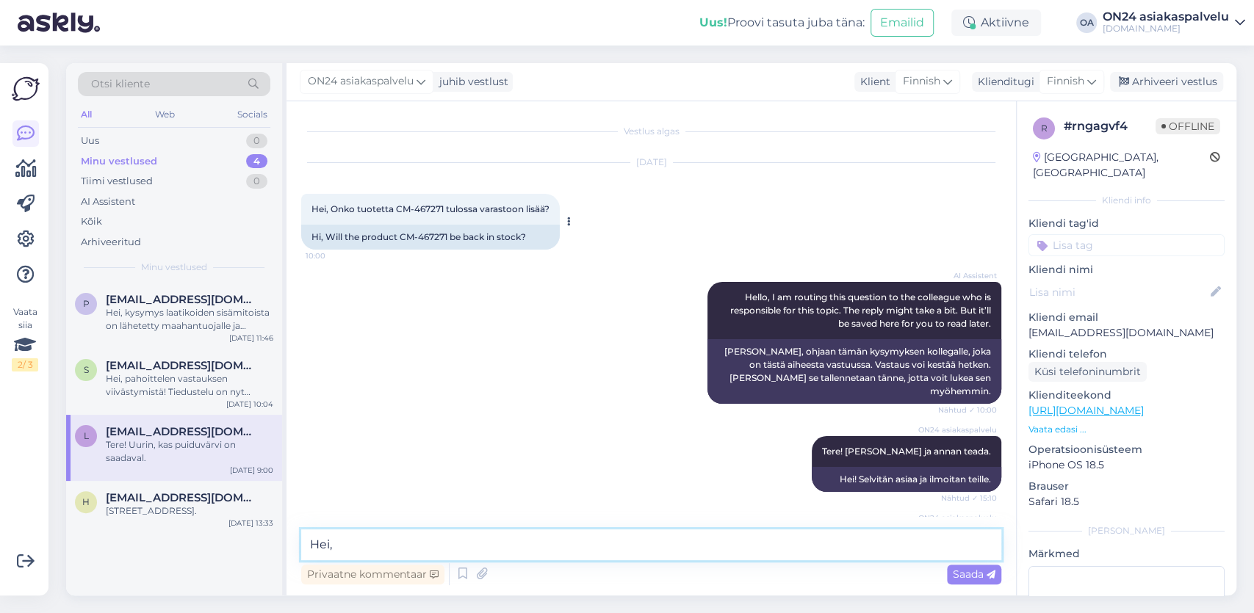
type textarea "Hei,"
drag, startPoint x: 446, startPoint y: 206, endPoint x: 415, endPoint y: 211, distance: 31.2
click at [415, 211] on span "Hei, Onko tuotetta CM-467271 tulossa varastoon lisää?" at bounding box center [430, 208] width 238 height 11
copy span "467271"
click at [170, 322] on div "Hei, kysymys laatikoiden sisämitoista on lähetetty maahantuojalle ja vastaamme …" at bounding box center [189, 319] width 167 height 26
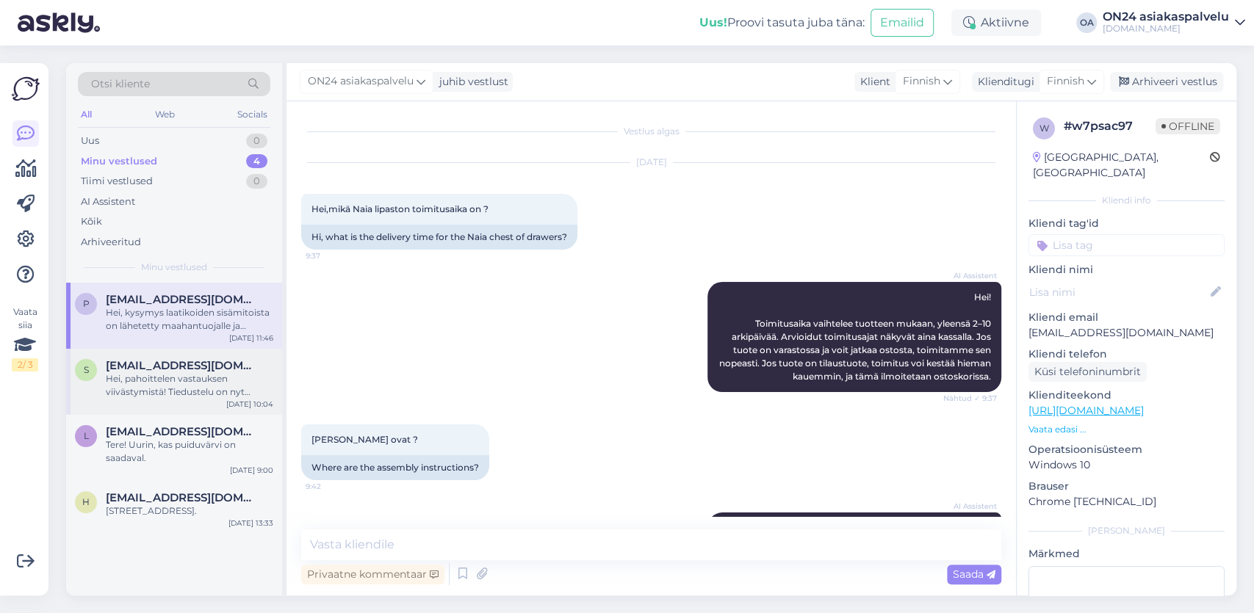
scroll to position [4973, 0]
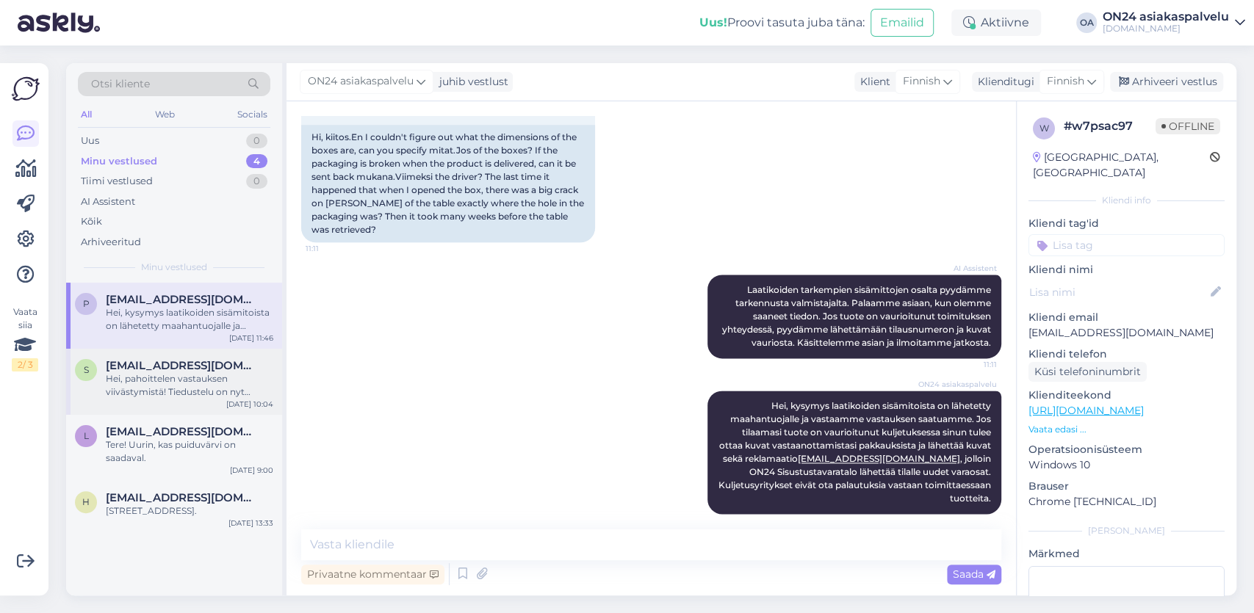
click at [143, 376] on div "Hei, pahoittelen vastauksen viivästymistä! Tiedustelu on nyt lähetetty eteenpäi…" at bounding box center [189, 385] width 167 height 26
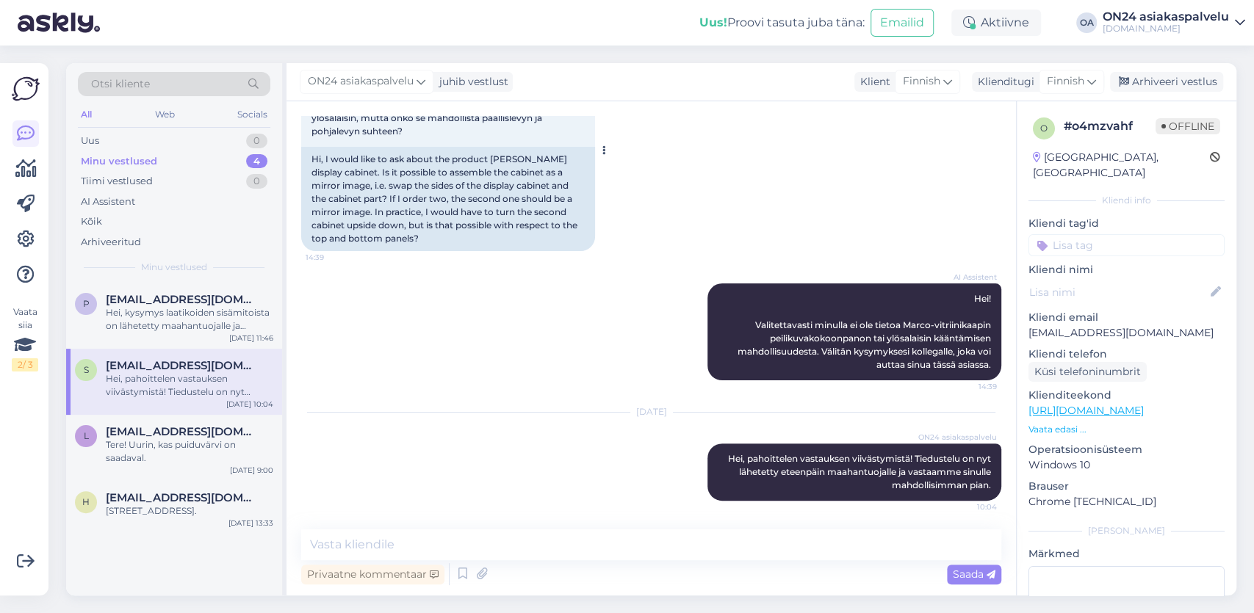
scroll to position [0, 0]
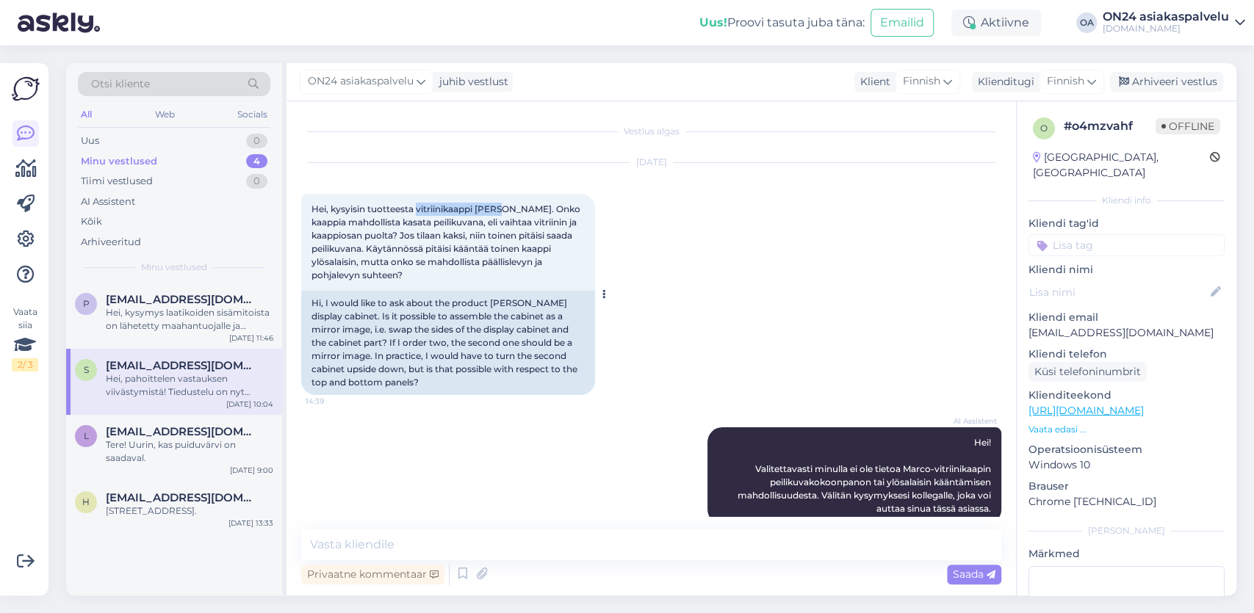
drag, startPoint x: 504, startPoint y: 211, endPoint x: 418, endPoint y: 208, distance: 86.0
click at [418, 208] on span "Hei, kysyisin tuotteesta vitriinikaappi [PERSON_NAME]. Onko kaappia mahdollista…" at bounding box center [446, 241] width 271 height 77
copy span "vitriinikaappi [PERSON_NAME]"
click at [353, 540] on textarea at bounding box center [651, 545] width 700 height 31
paste textarea "[URL][DOMAIN_NAME]"
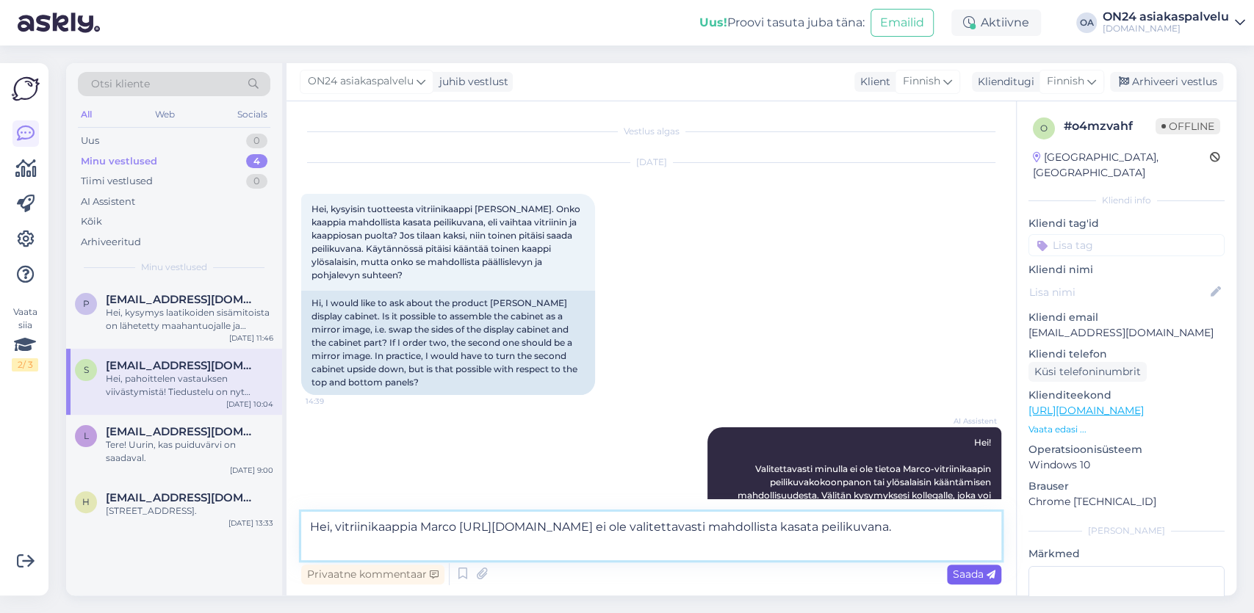
type textarea "Hei, vitriinikaappia Marco [URL][DOMAIN_NAME] ei ole valitettavasti mahdollista…"
click at [977, 576] on span "Saada" at bounding box center [974, 574] width 43 height 13
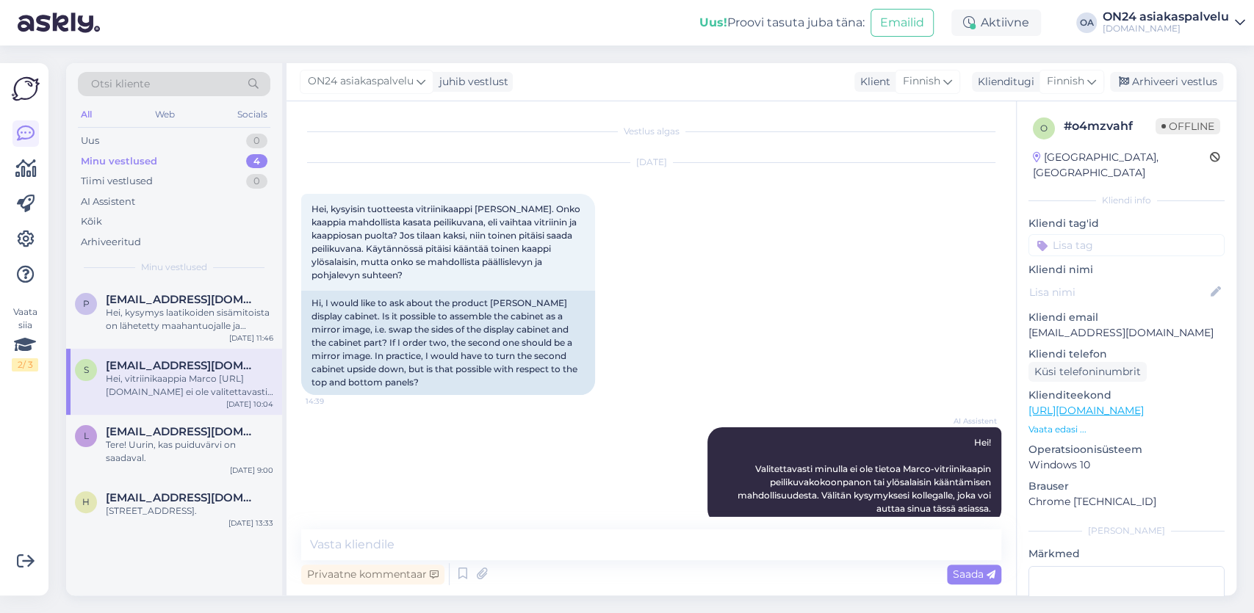
scroll to position [234, 0]
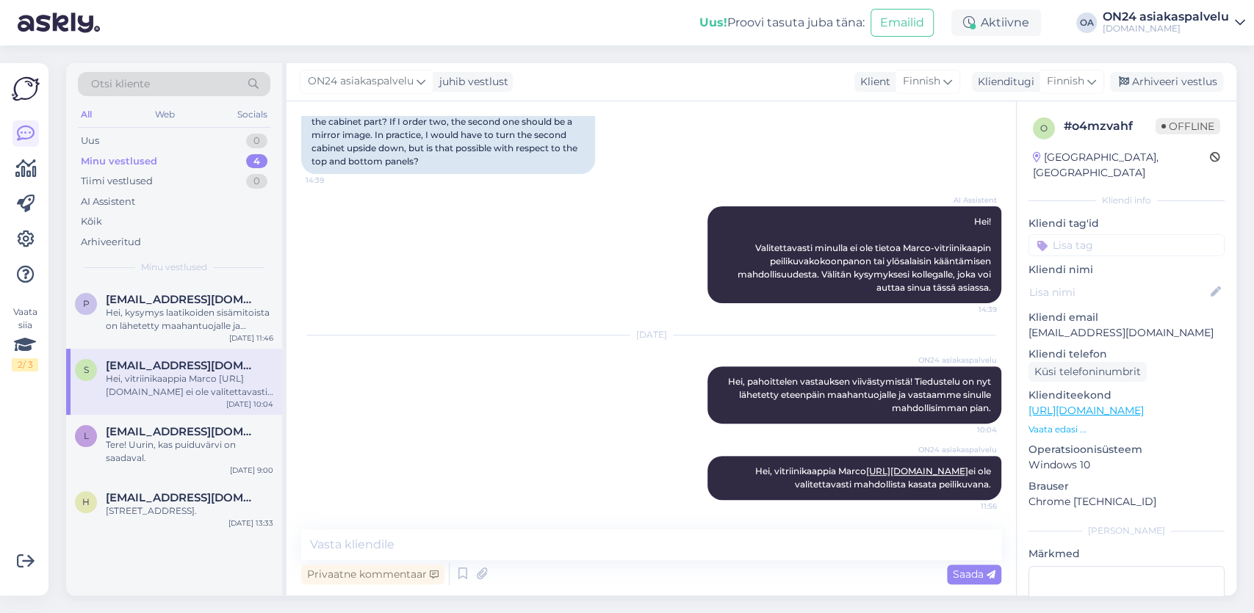
click at [176, 381] on div "Hei, vitriinikaappia Marco [URL][DOMAIN_NAME] ei ole valitettavasti mahdollista…" at bounding box center [189, 385] width 167 height 26
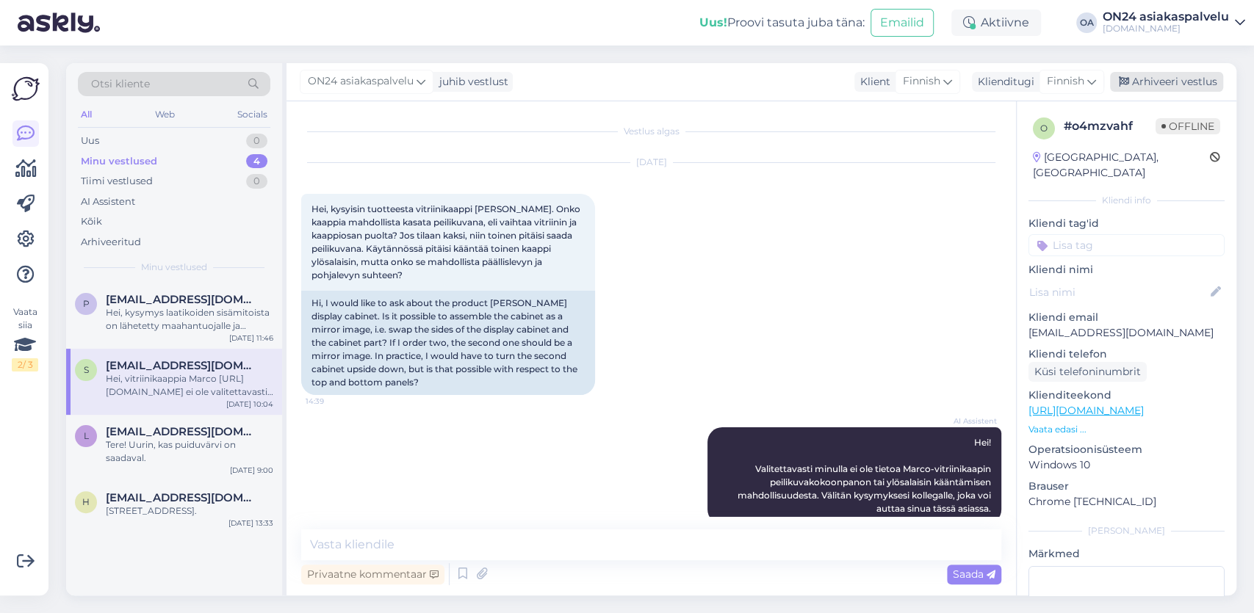
click at [1184, 78] on div "Arhiveeri vestlus" at bounding box center [1166, 82] width 113 height 20
